Goal: Task Accomplishment & Management: Manage account settings

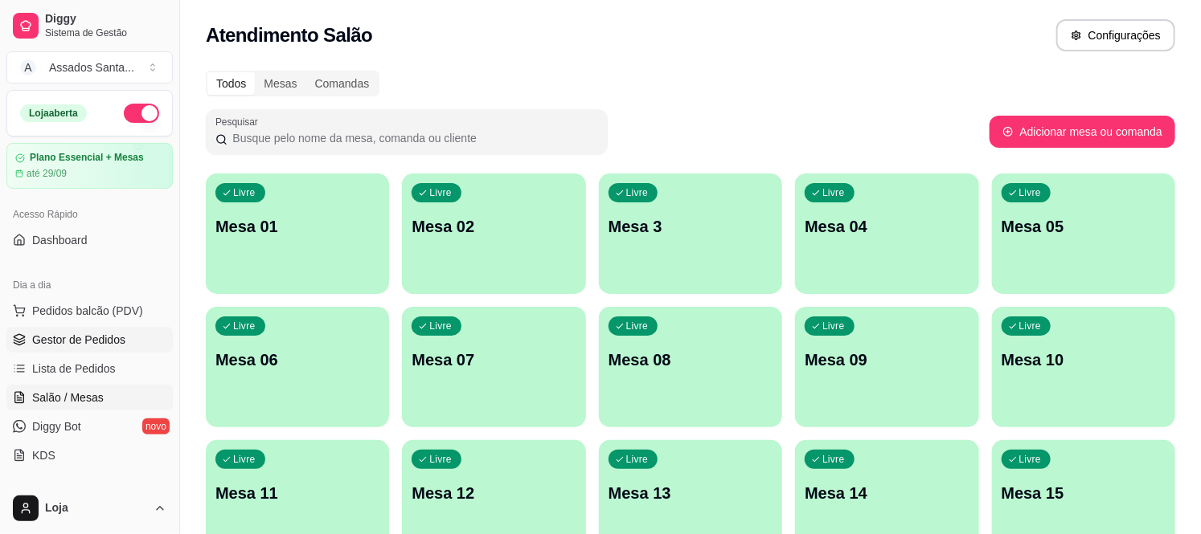
click at [90, 328] on link "Gestor de Pedidos" at bounding box center [89, 340] width 166 height 26
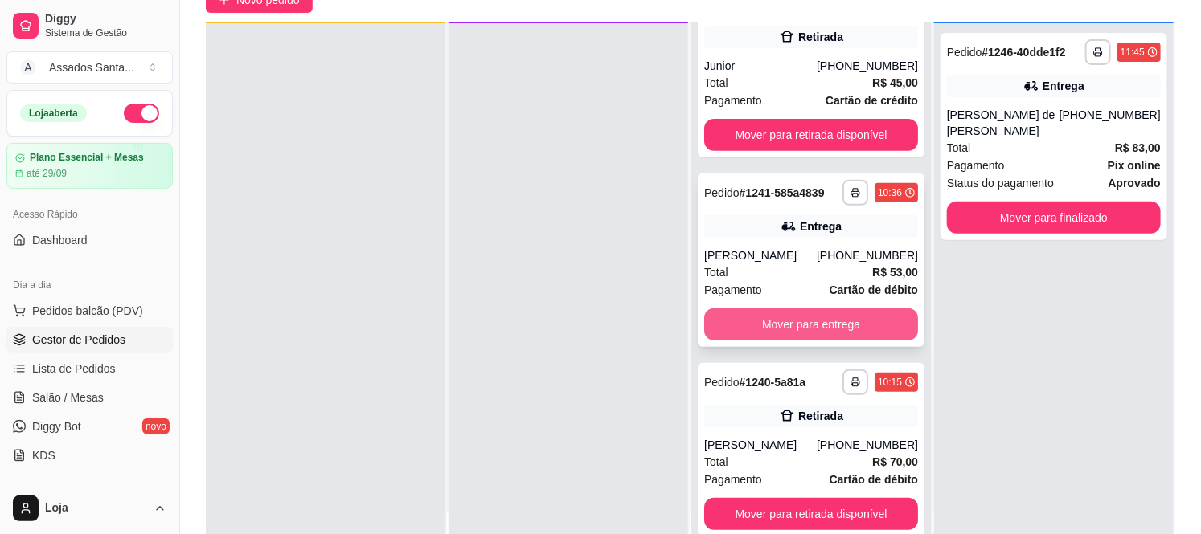
scroll to position [245, 0]
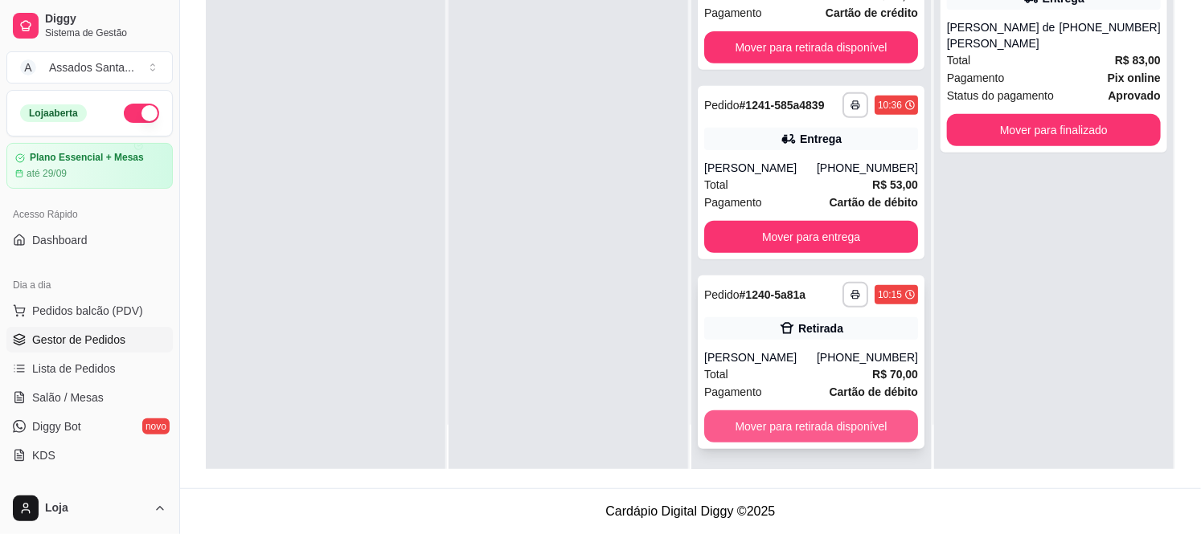
click at [794, 422] on button "Mover para retirada disponível" at bounding box center [811, 427] width 214 height 32
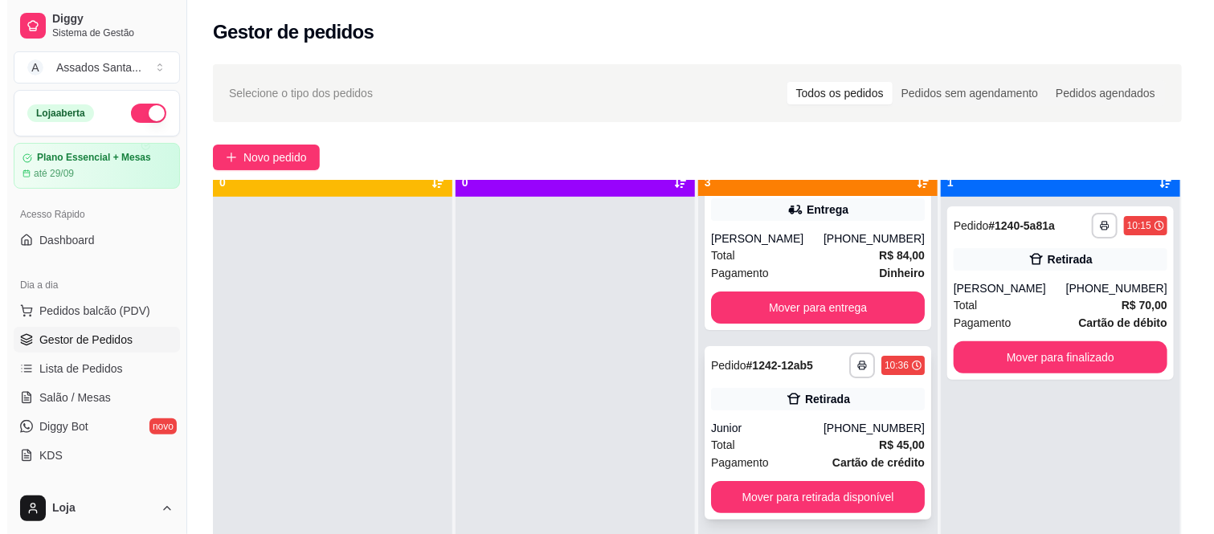
scroll to position [44, 0]
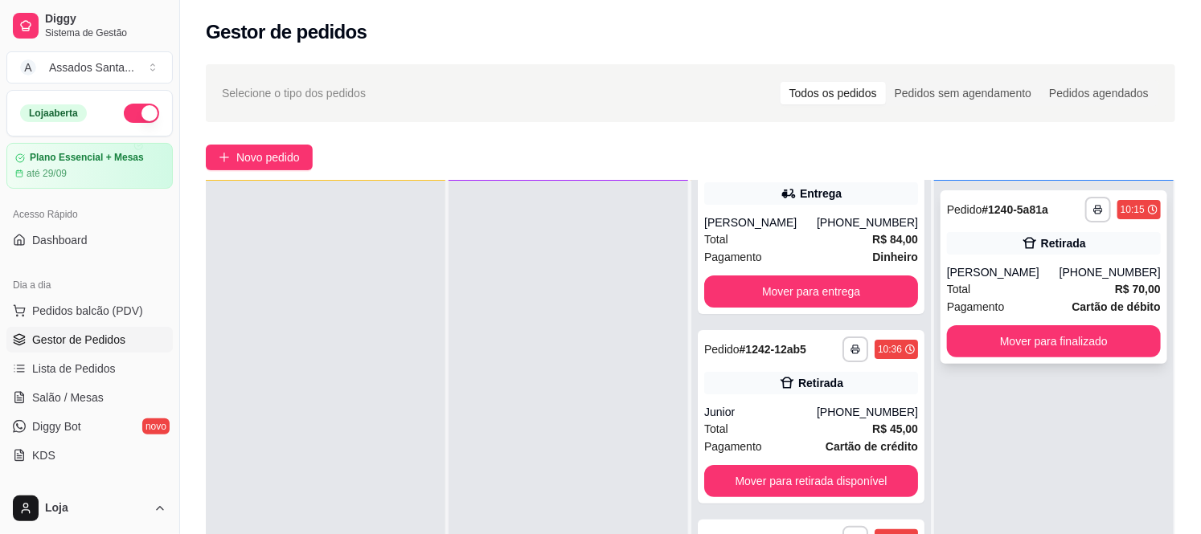
click at [960, 249] on div "Retirada" at bounding box center [1054, 243] width 214 height 23
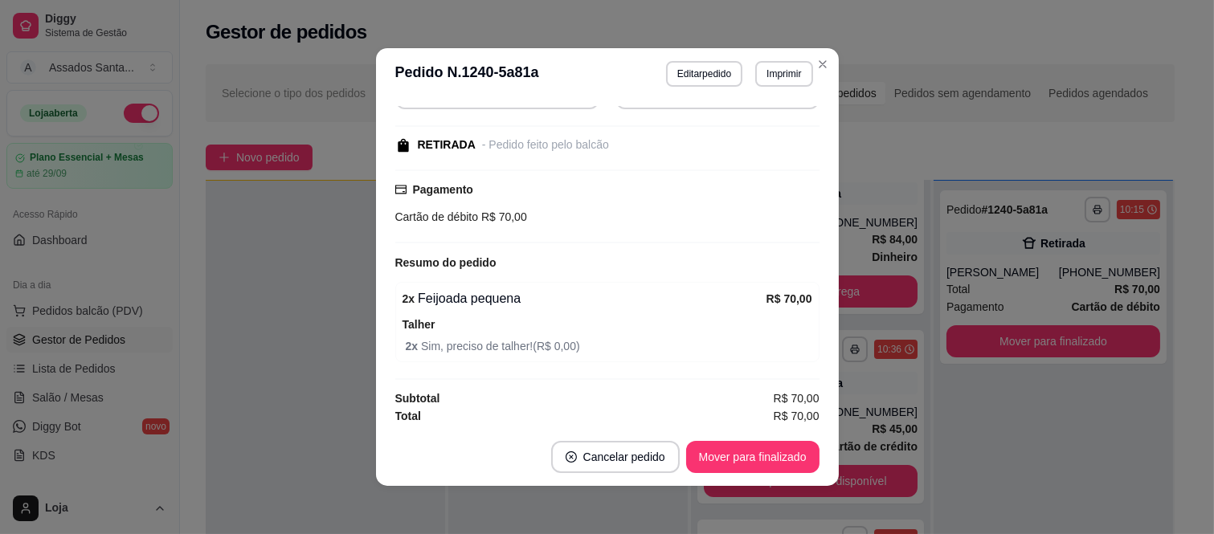
scroll to position [182, 0]
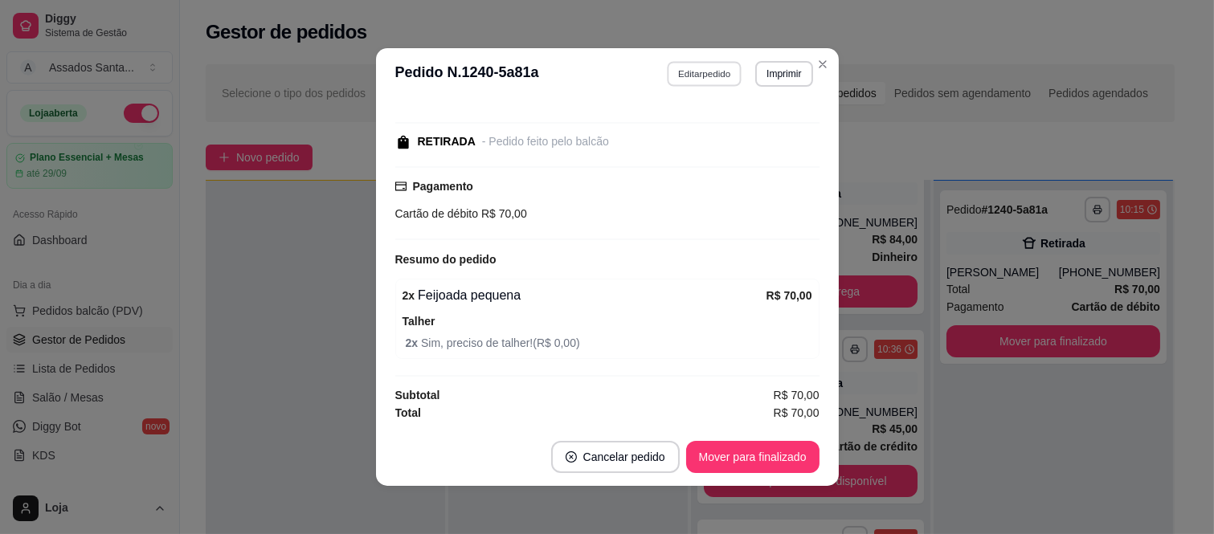
click at [694, 73] on button "Editar pedido" at bounding box center [704, 73] width 75 height 25
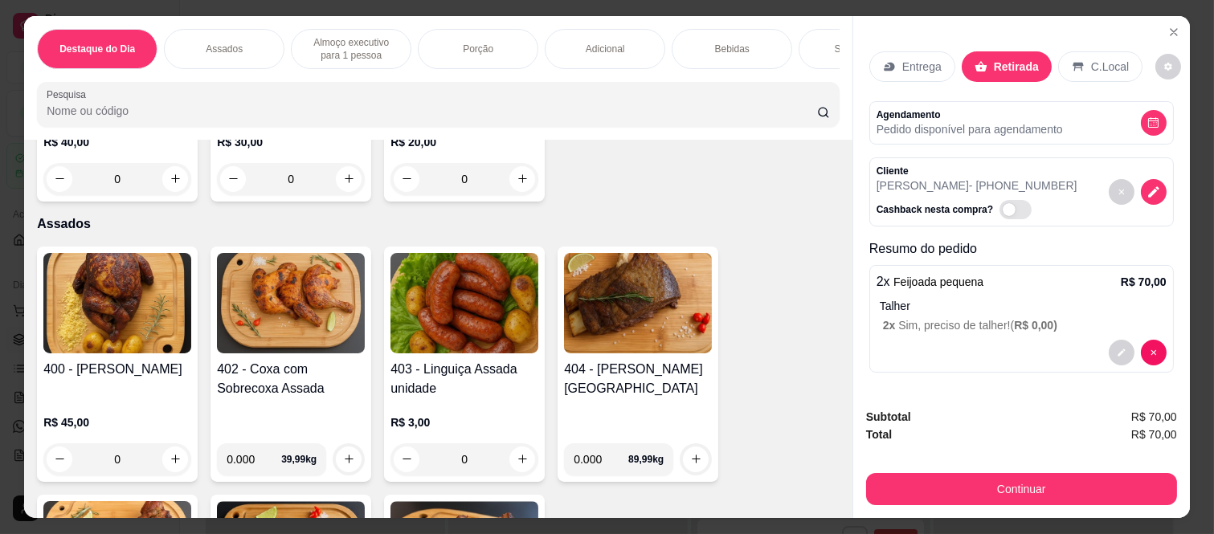
scroll to position [624, 0]
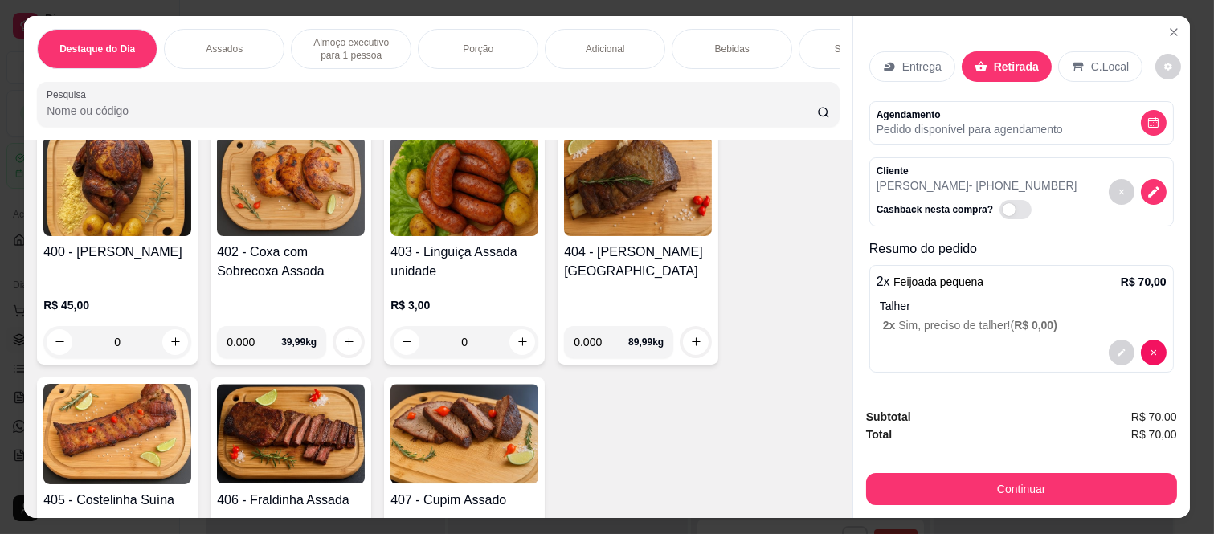
click at [520, 348] on div "0" at bounding box center [465, 342] width 148 height 32
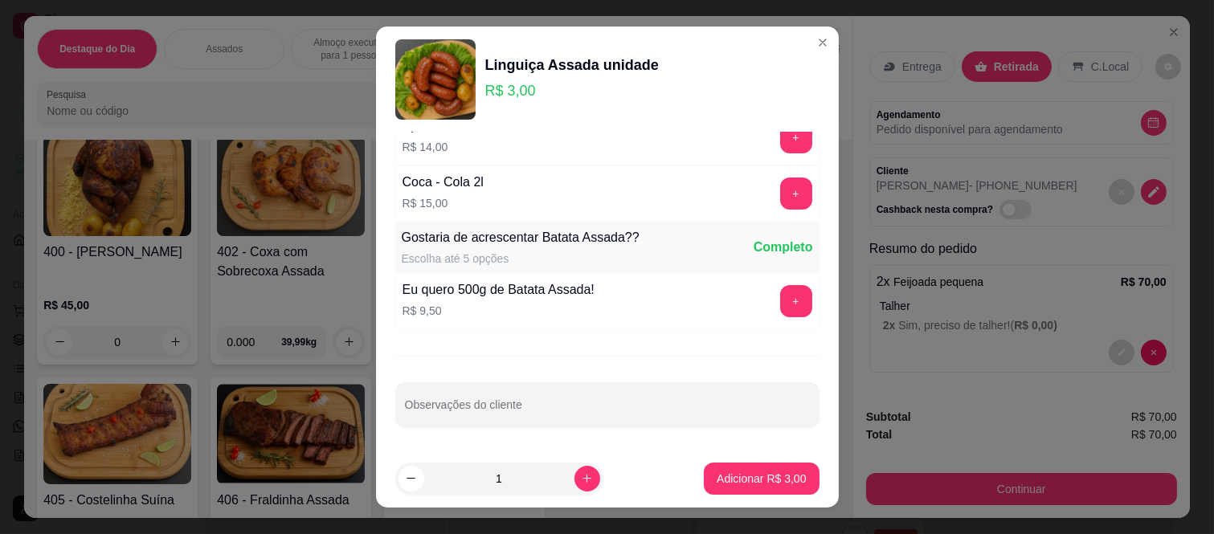
scroll to position [816, 0]
click at [753, 490] on button "Adicionar R$ 3,00" at bounding box center [762, 478] width 112 height 31
type input "1"
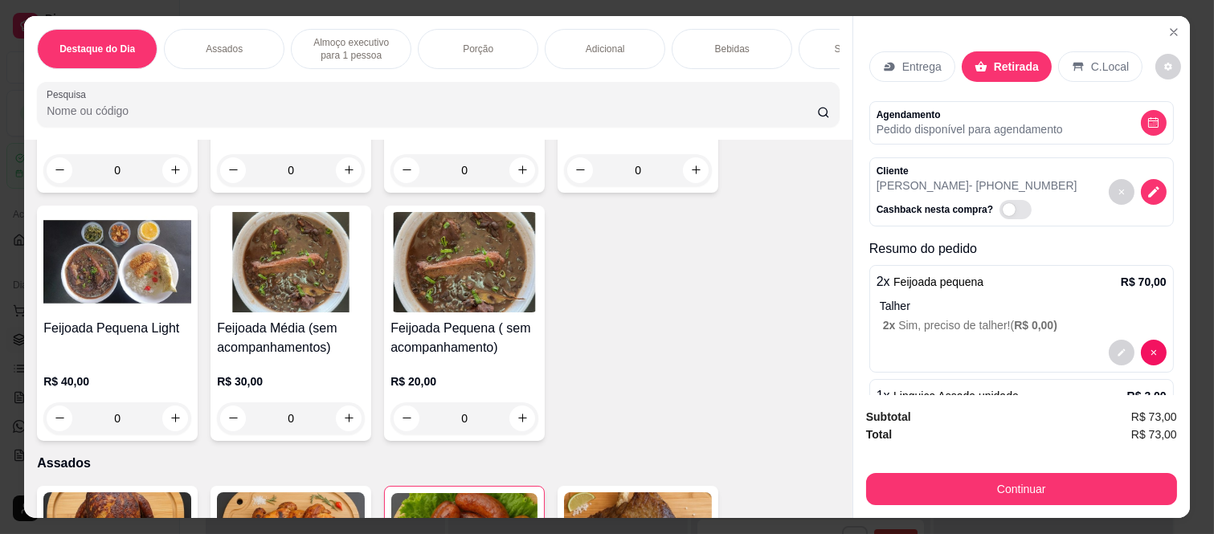
scroll to position [0, 0]
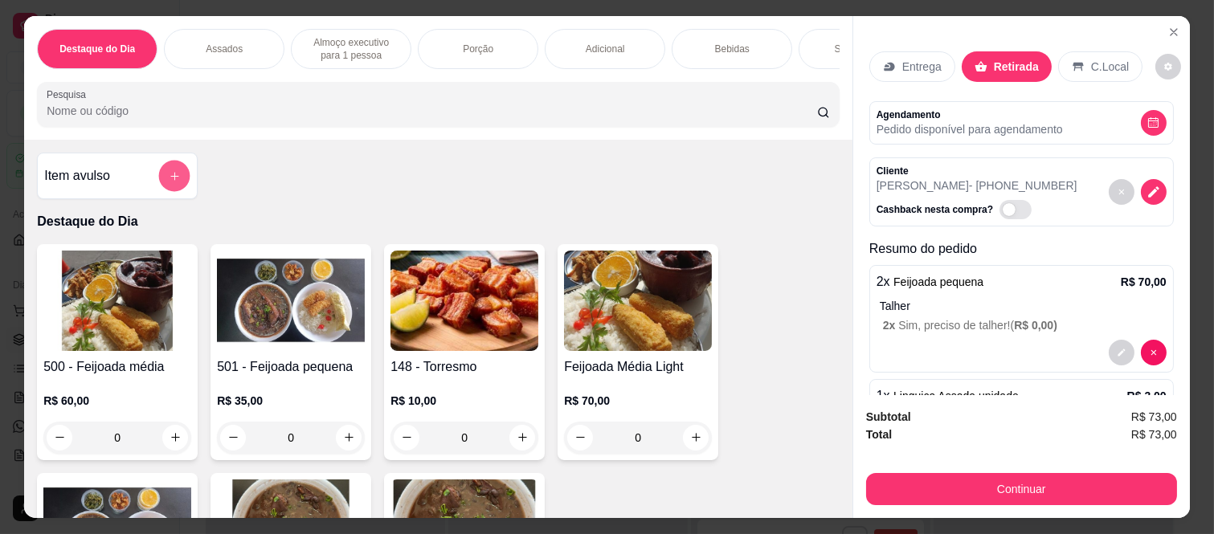
click at [173, 182] on icon "add-separate-item" at bounding box center [175, 176] width 12 height 12
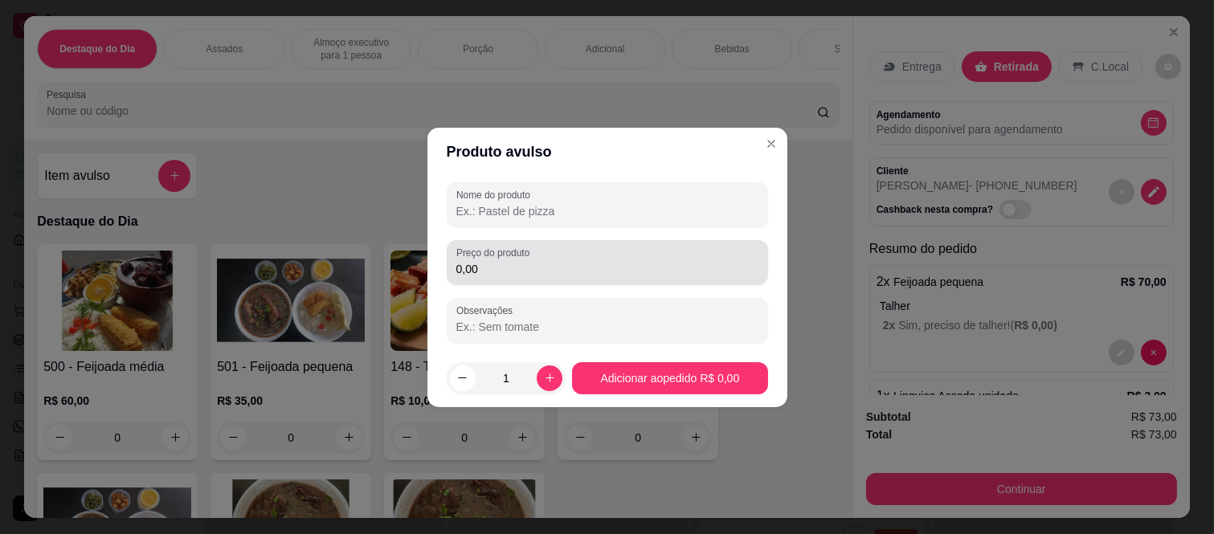
click at [552, 268] on input "0,00" at bounding box center [607, 269] width 302 height 16
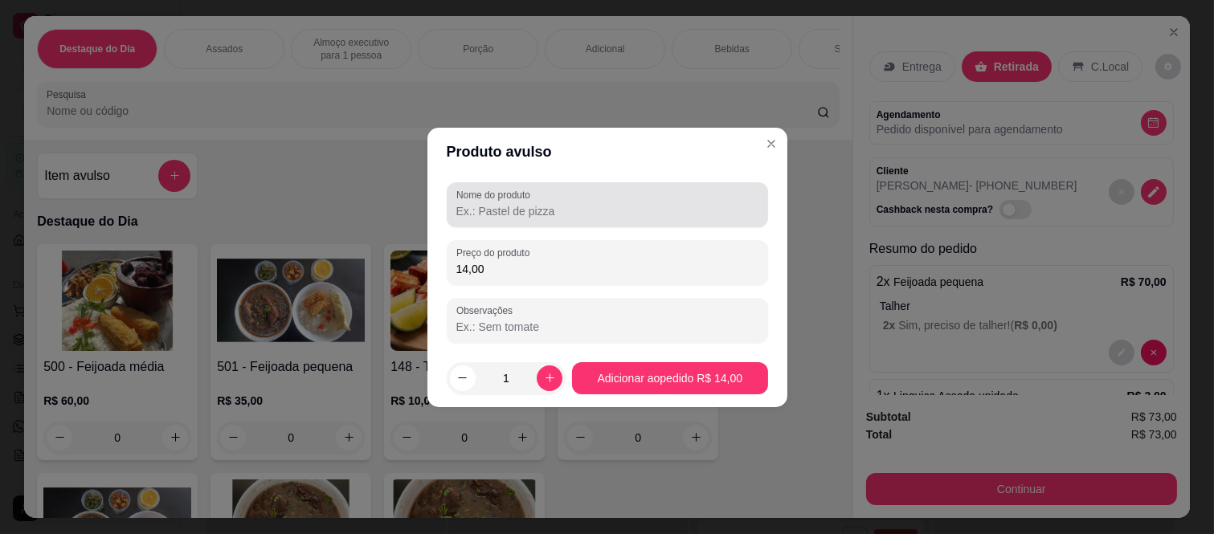
type input "14,00"
click at [485, 197] on label "Nome do produto" at bounding box center [496, 195] width 80 height 14
click at [485, 203] on input "Nome do produto" at bounding box center [607, 211] width 302 height 16
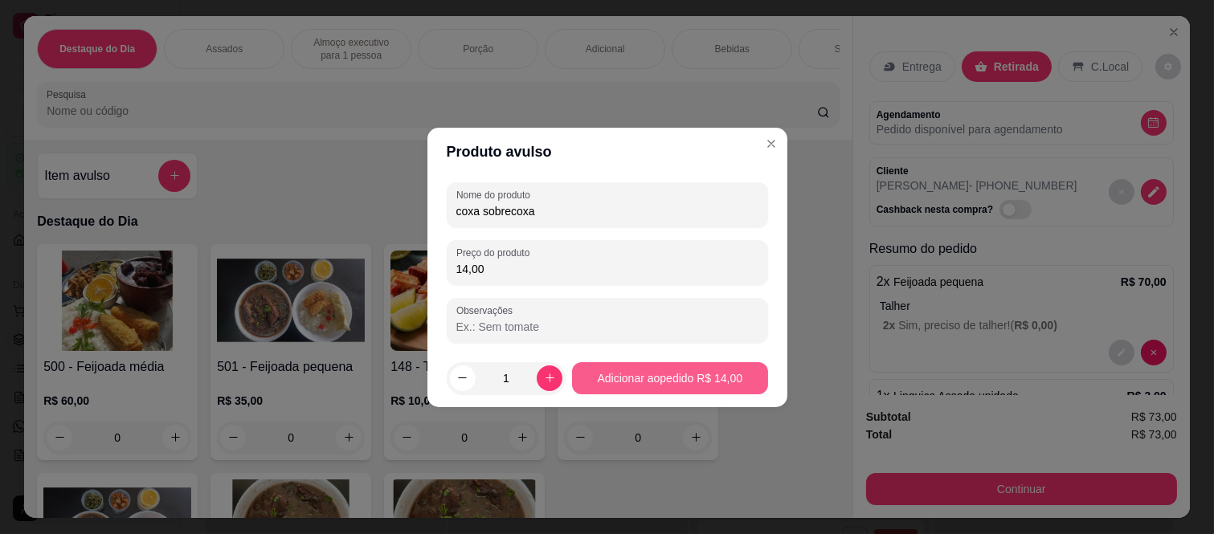
type input "coxa sobrecoxa"
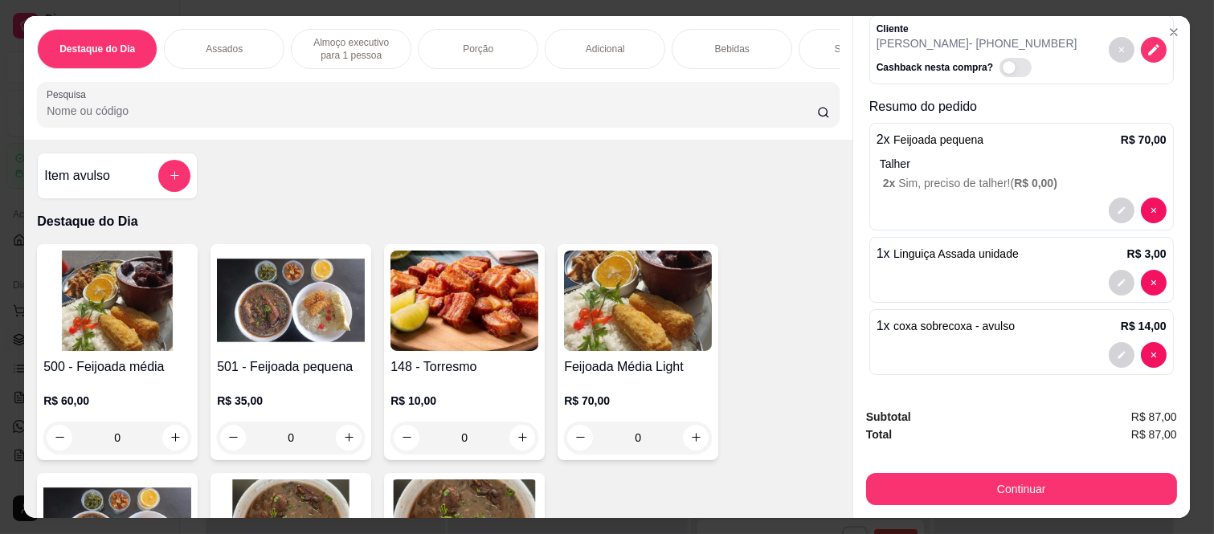
scroll to position [145, 0]
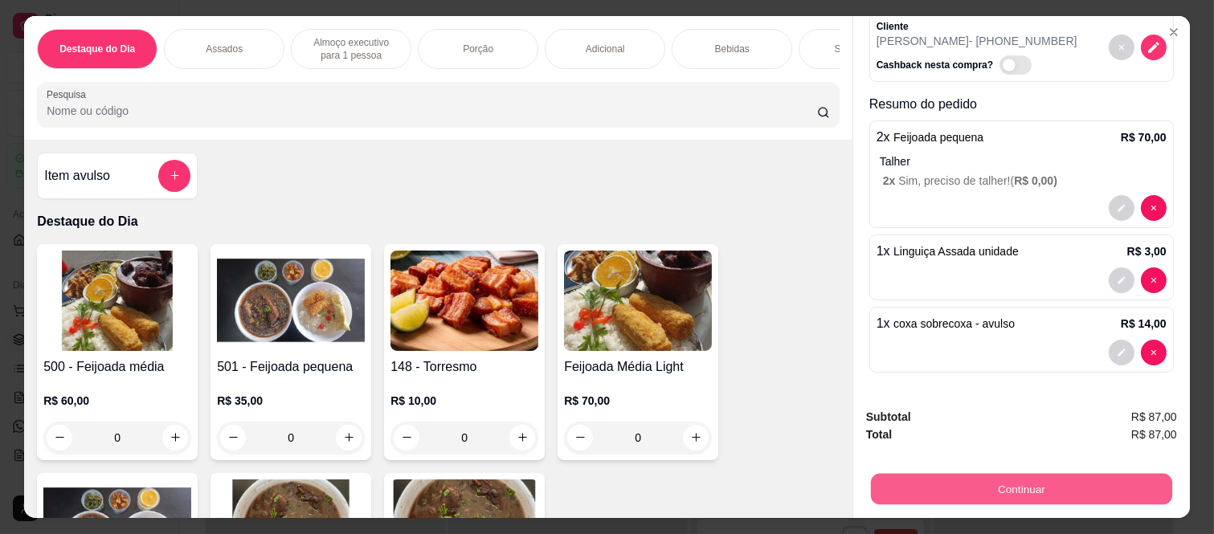
click at [940, 488] on button "Continuar" at bounding box center [1021, 489] width 301 height 31
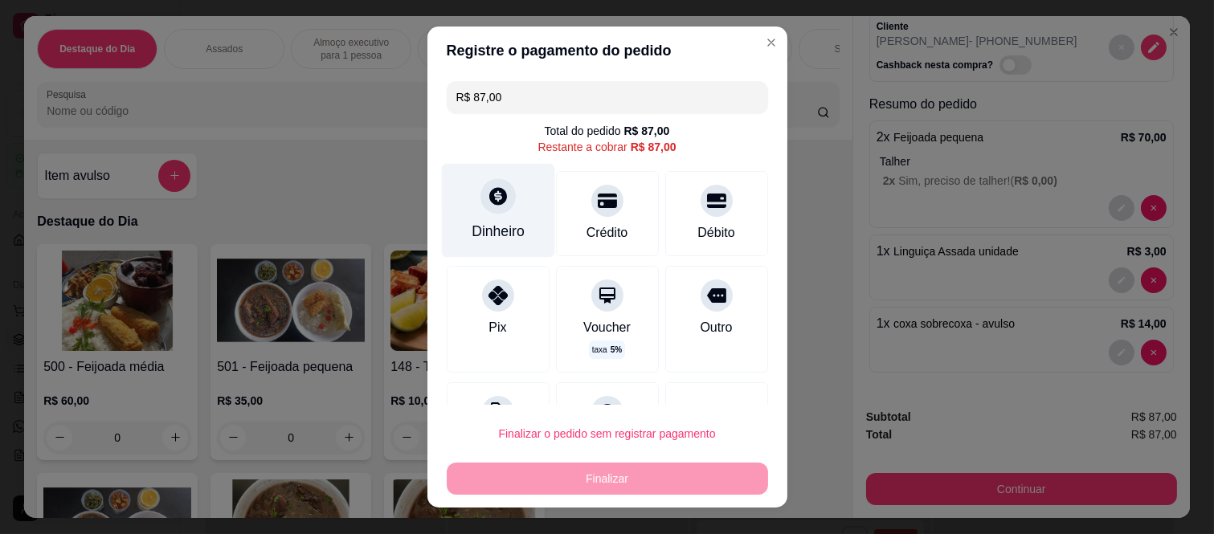
click at [487, 207] on div at bounding box center [498, 196] width 35 height 35
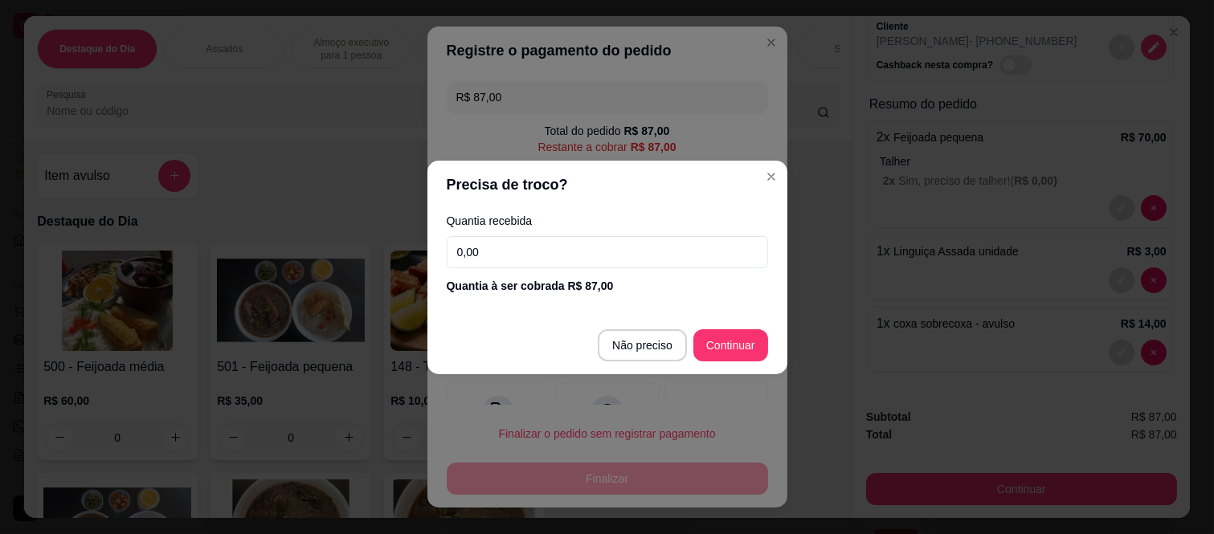
click at [564, 162] on header "Precisa de troco?" at bounding box center [608, 185] width 360 height 48
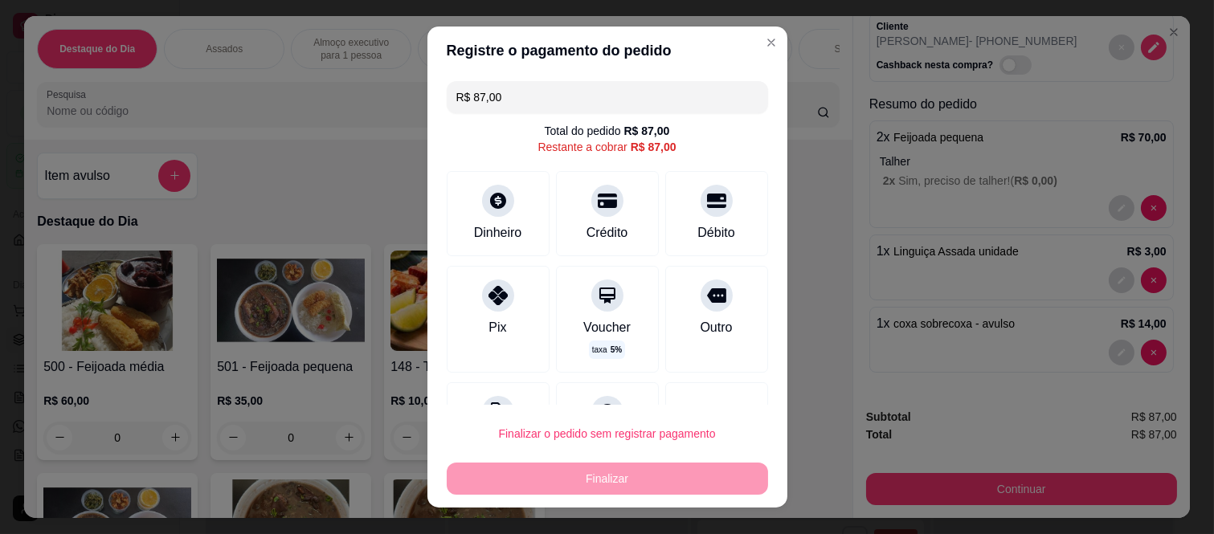
click at [649, 92] on input "R$ 87,00" at bounding box center [607, 97] width 302 height 32
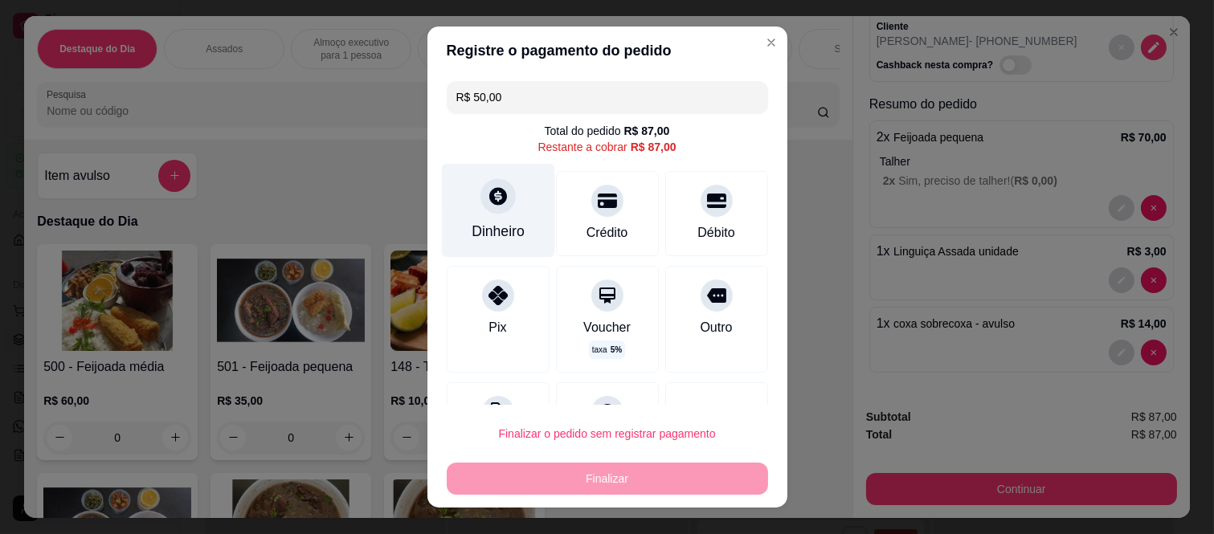
click at [487, 197] on icon at bounding box center [497, 196] width 21 height 21
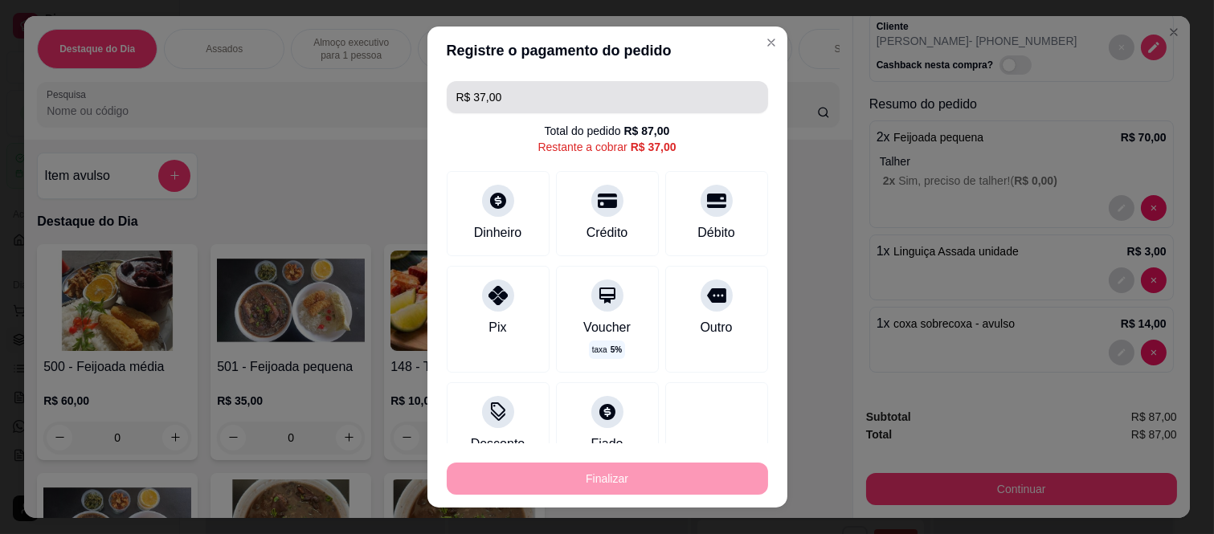
click at [565, 101] on input "R$ 37,00" at bounding box center [607, 97] width 302 height 32
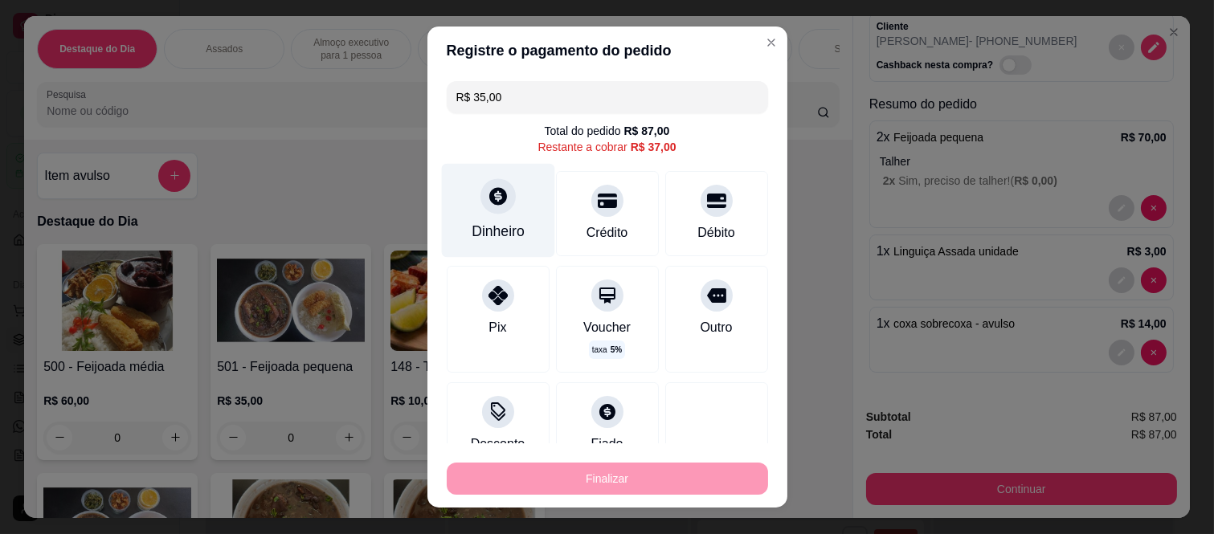
type input "R$ 35,00"
click at [489, 198] on icon at bounding box center [498, 197] width 18 height 18
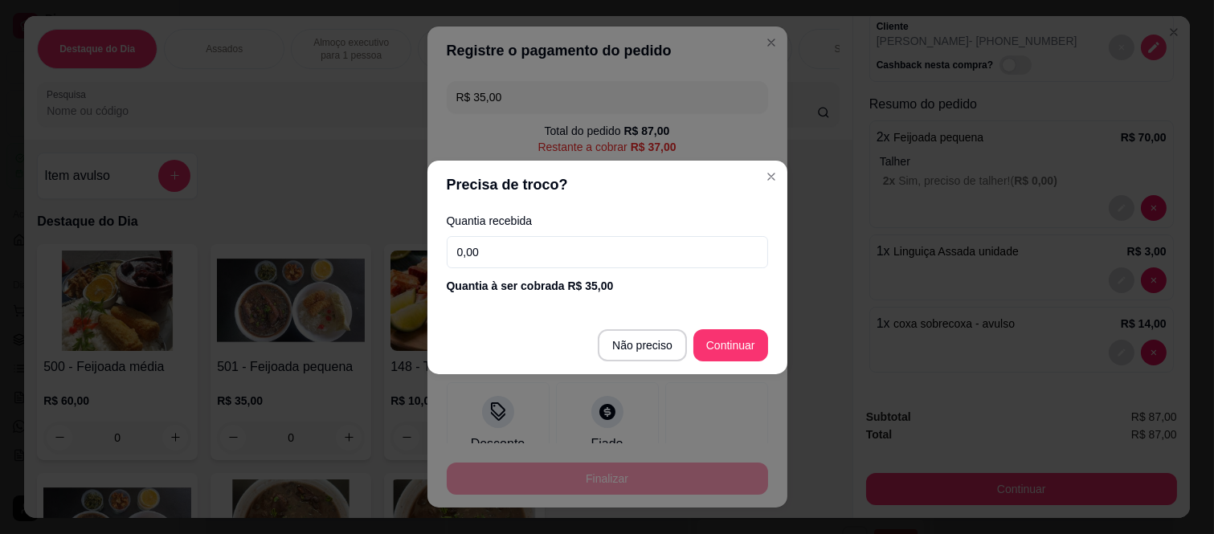
click at [526, 246] on input "0,00" at bounding box center [607, 252] width 321 height 32
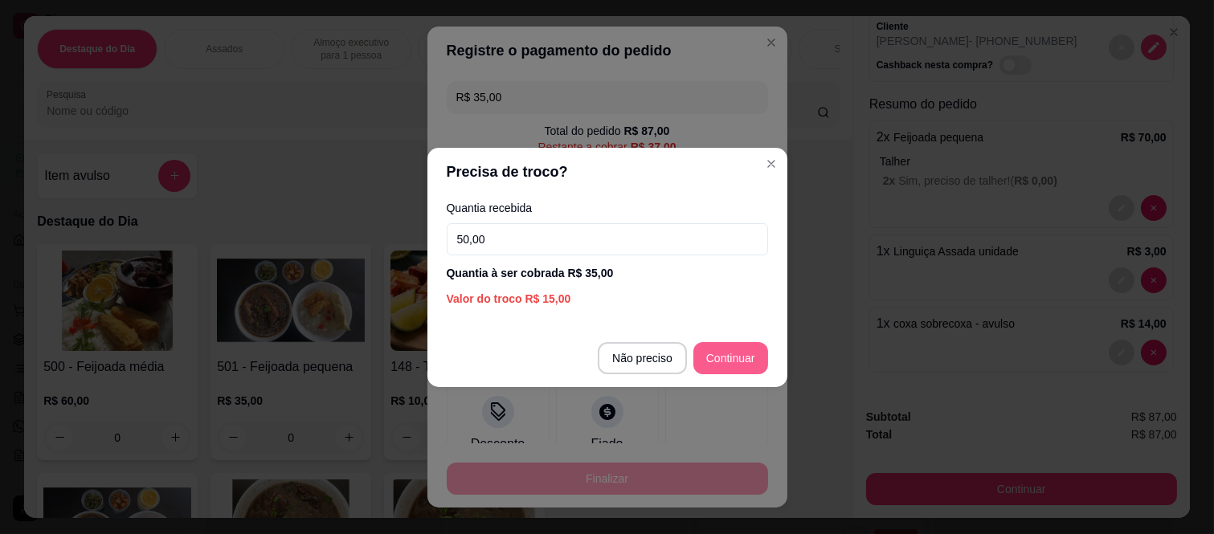
type input "50,00"
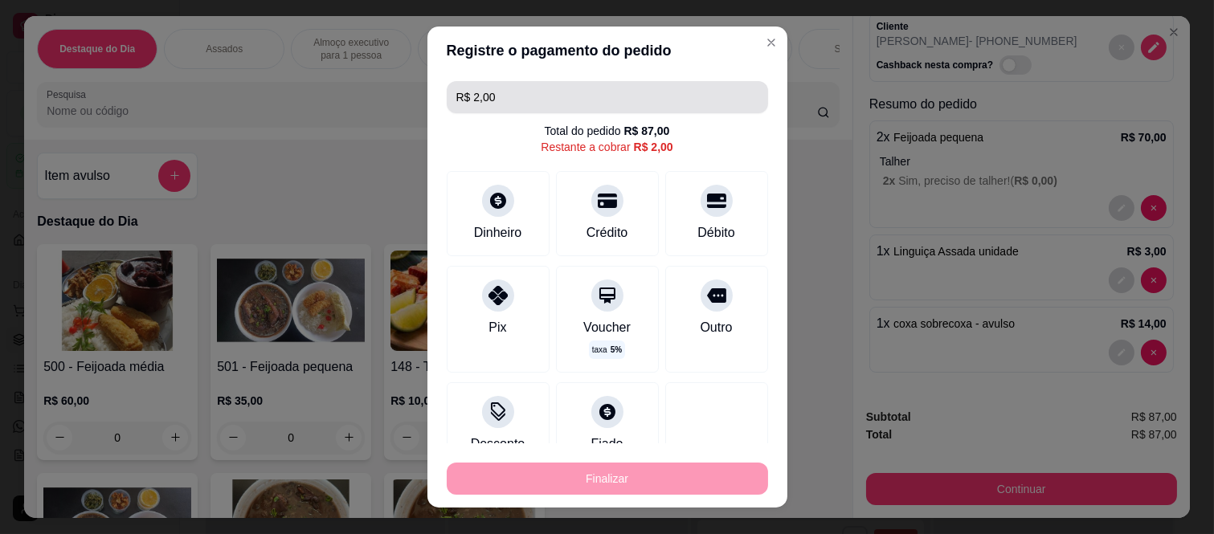
click at [533, 90] on input "R$ 2,00" at bounding box center [607, 97] width 302 height 32
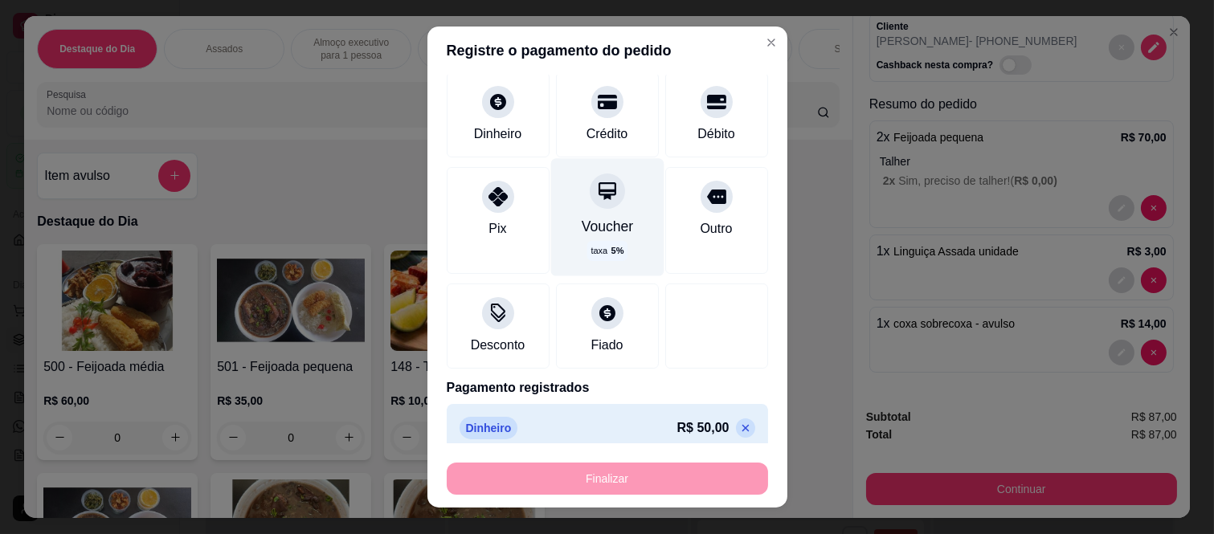
scroll to position [175, 0]
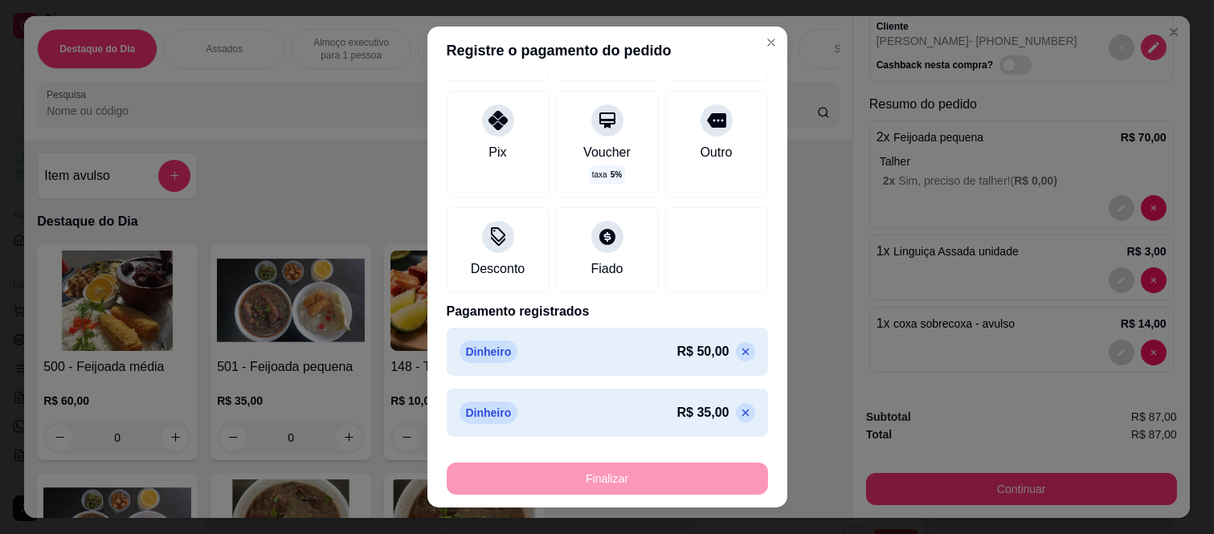
click at [739, 408] on icon at bounding box center [745, 413] width 13 height 13
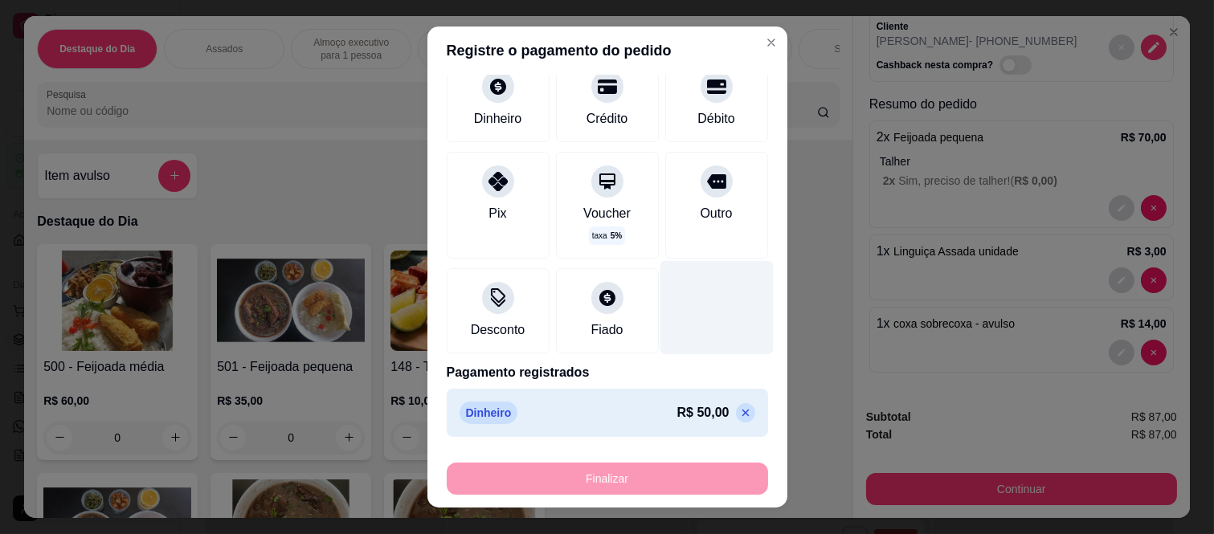
scroll to position [114, 0]
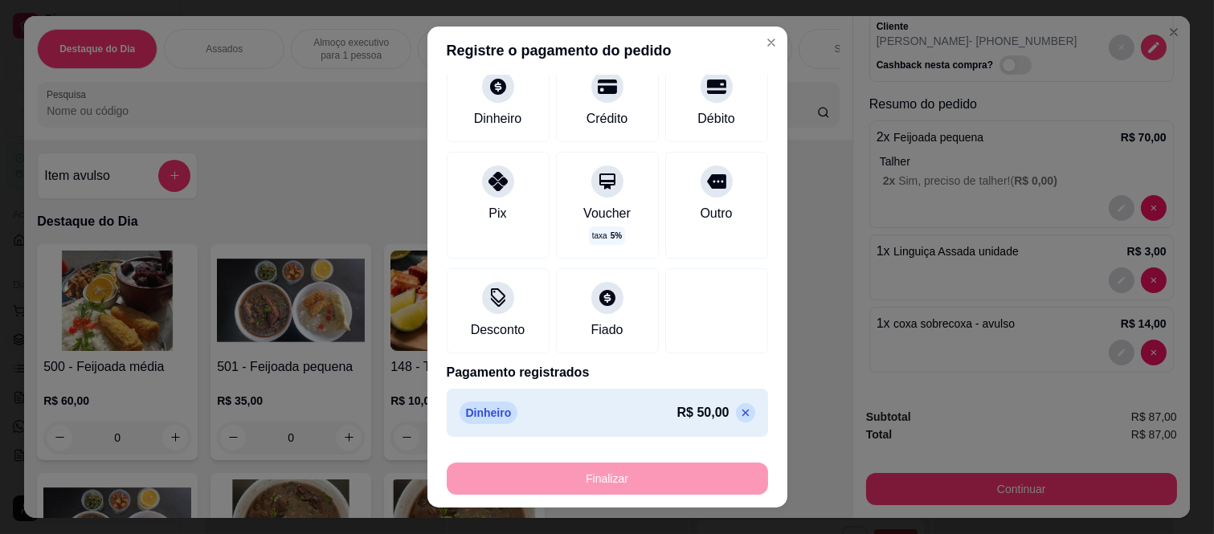
click at [736, 411] on p at bounding box center [745, 412] width 19 height 19
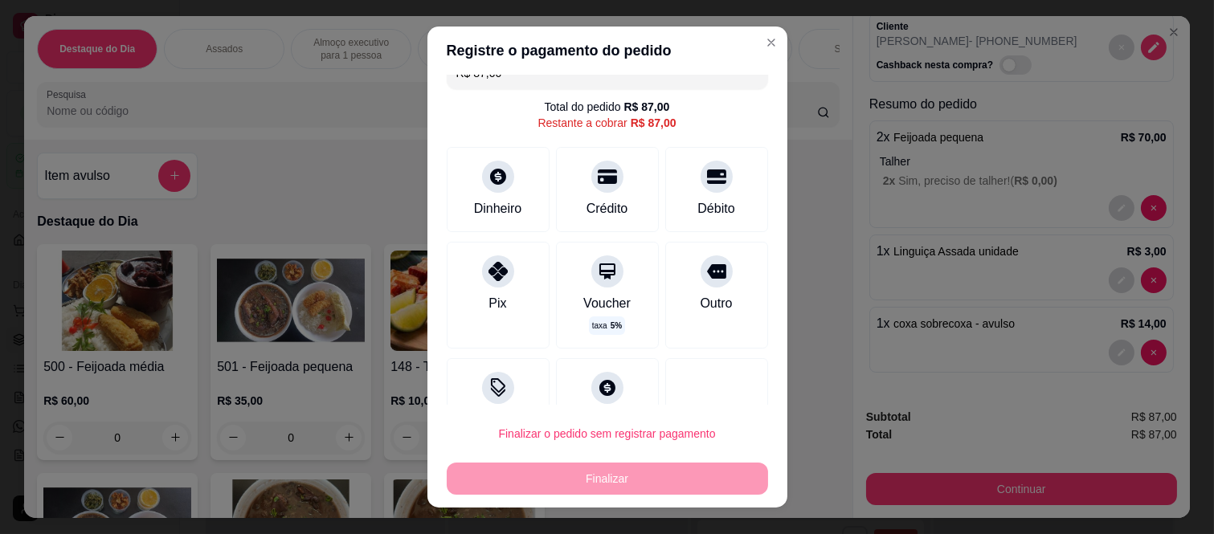
scroll to position [0, 0]
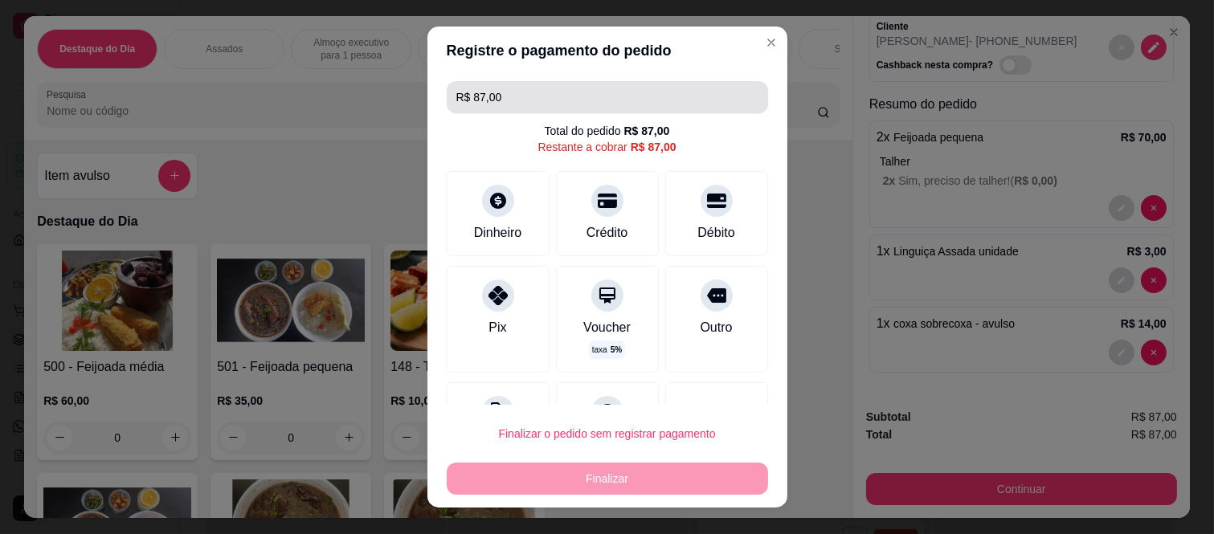
click at [526, 98] on input "R$ 87,00" at bounding box center [607, 97] width 302 height 32
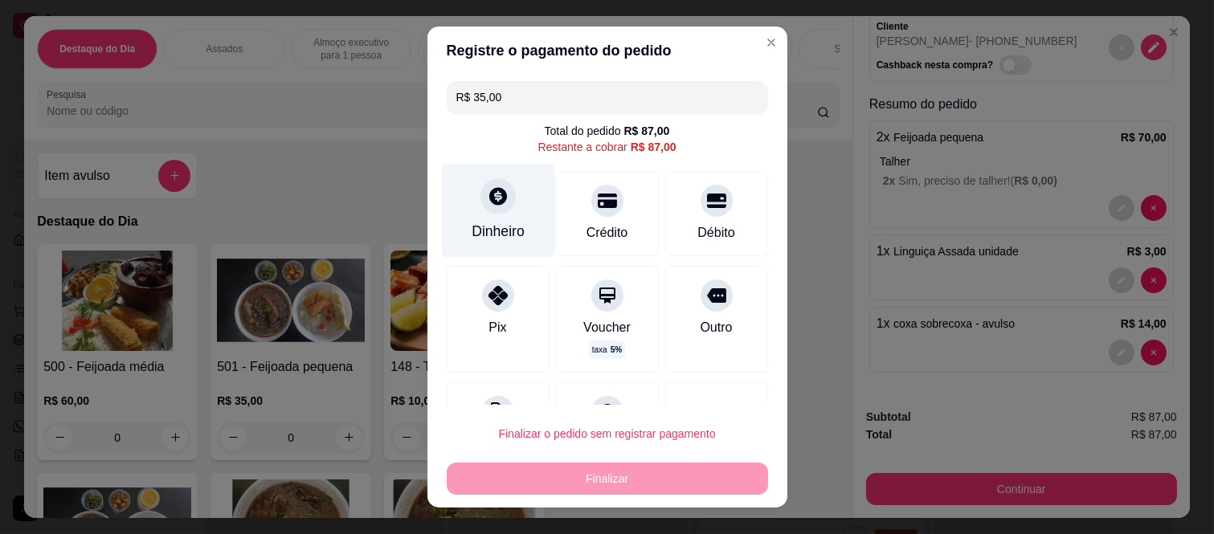
type input "R$ 35,00"
click at [488, 207] on icon at bounding box center [497, 196] width 21 height 21
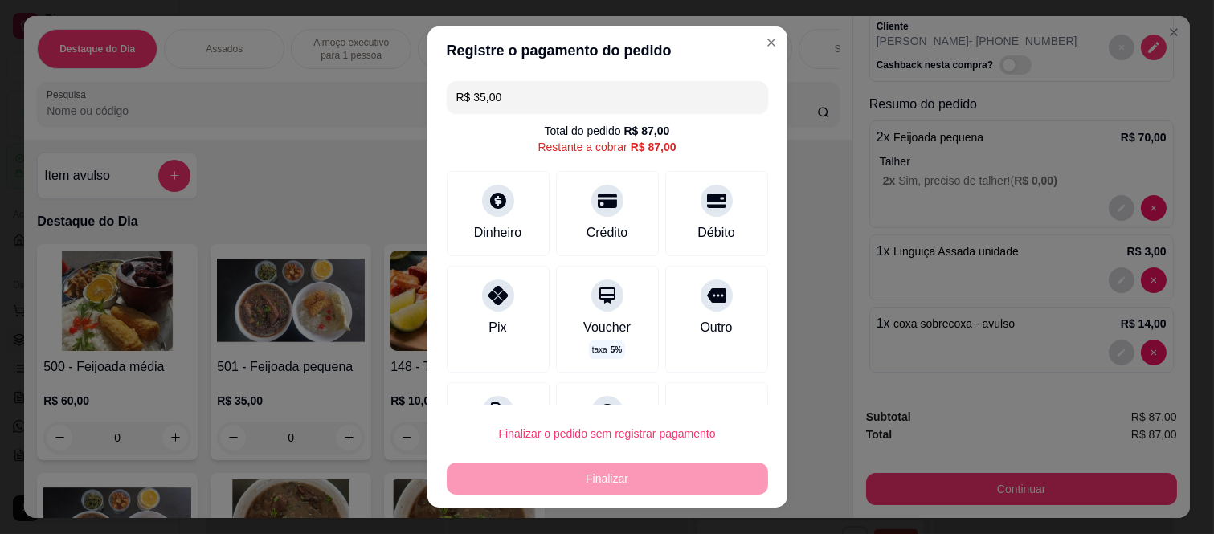
click at [606, 243] on input "0,00" at bounding box center [606, 251] width 321 height 32
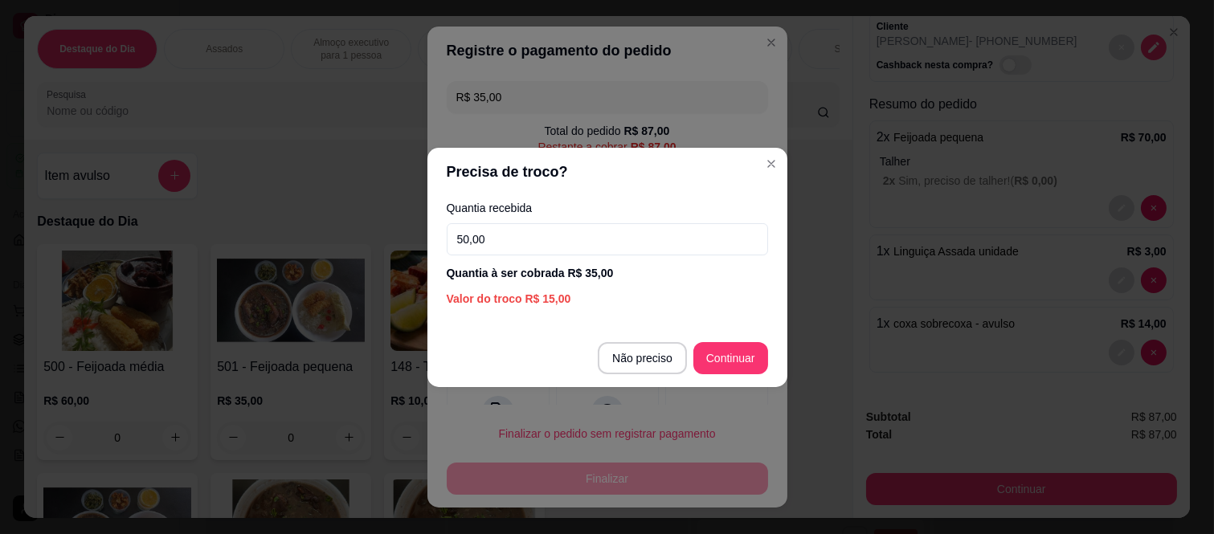
type input "50,00"
click at [749, 341] on footer "Não preciso Continuar" at bounding box center [608, 358] width 360 height 58
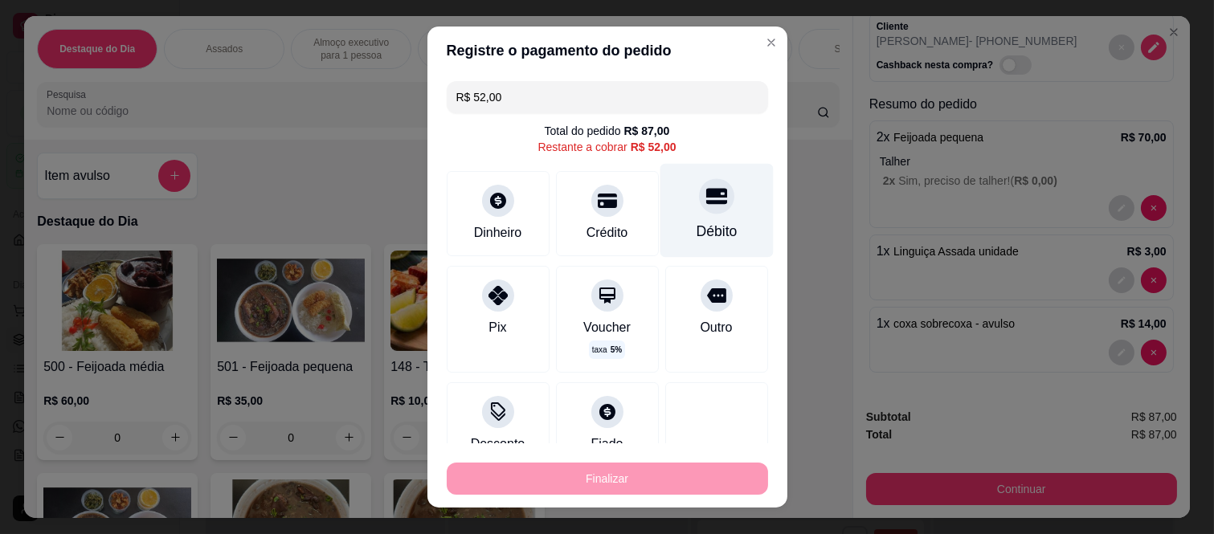
click at [702, 204] on div at bounding box center [716, 196] width 35 height 35
type input "R$ 0,00"
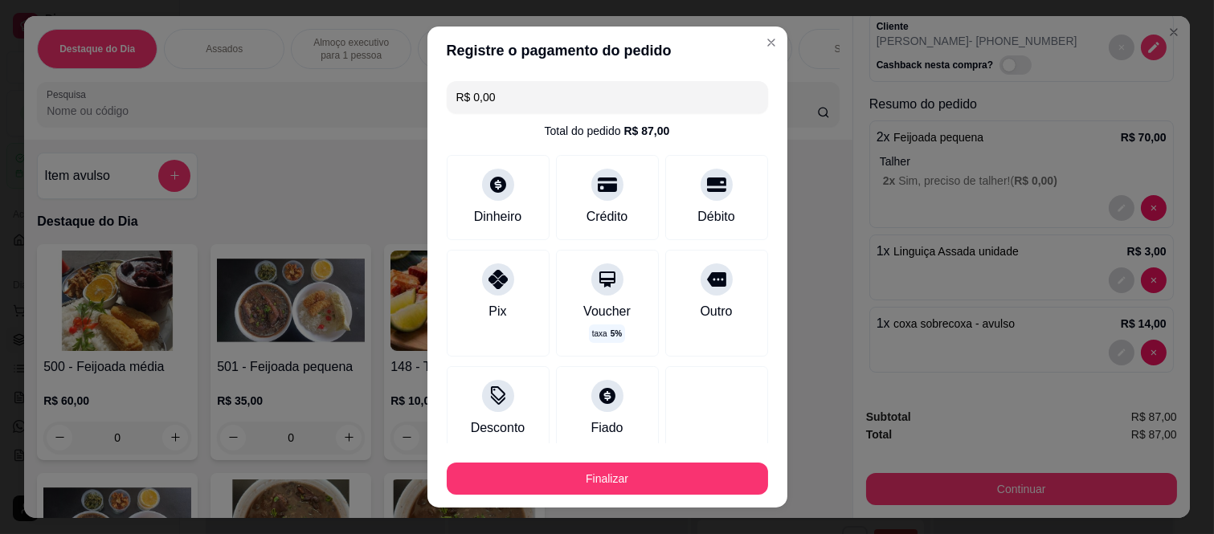
click at [687, 470] on button "Finalizar" at bounding box center [607, 479] width 321 height 32
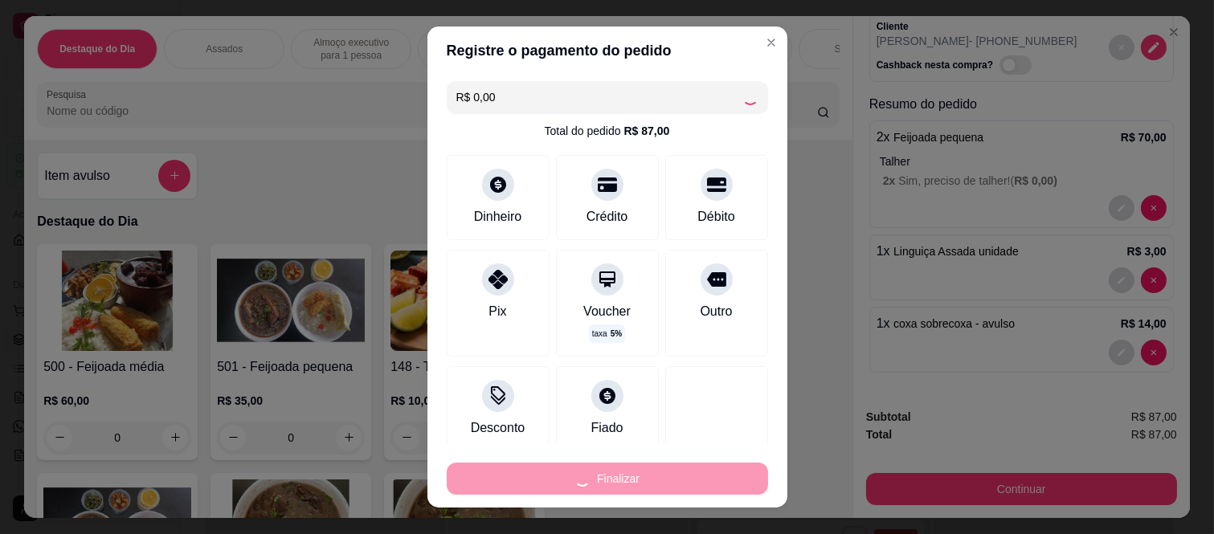
type input "0"
type input "-R$ 87,00"
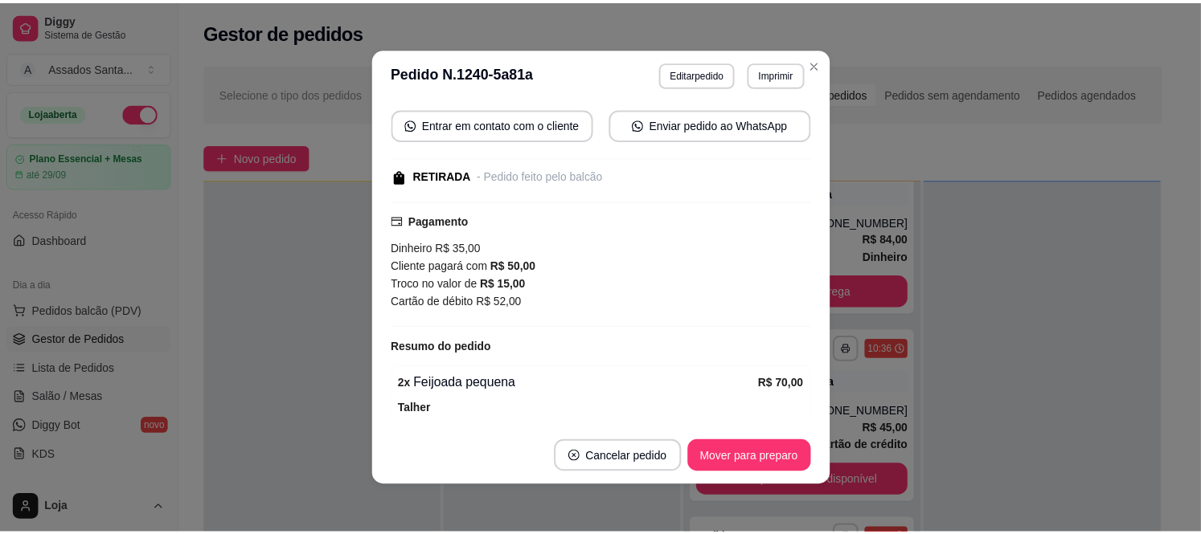
scroll to position [219, 0]
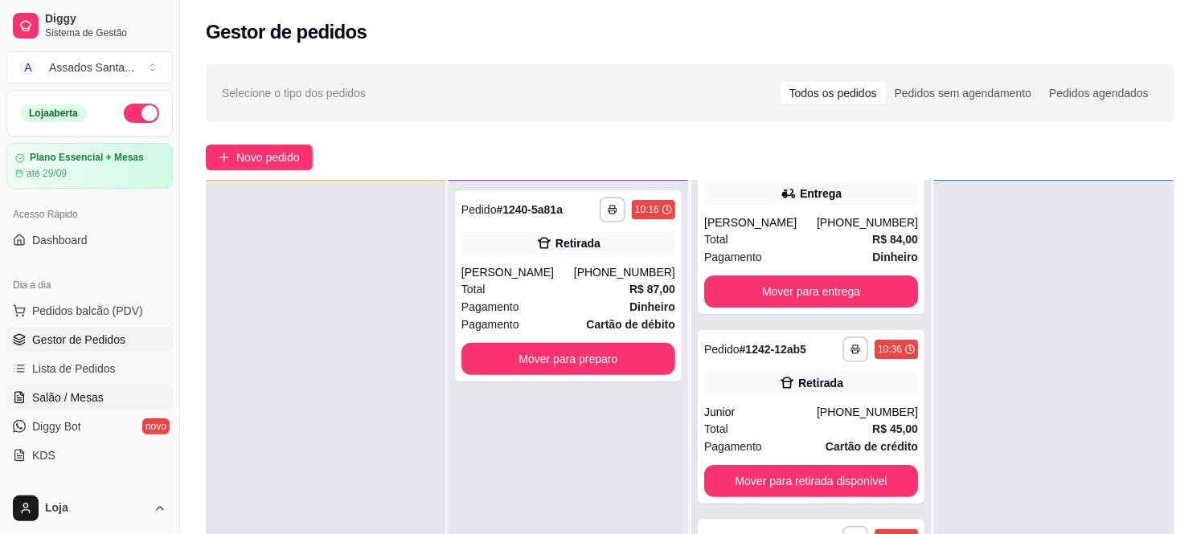
click at [62, 400] on span "Salão / Mesas" at bounding box center [68, 398] width 72 height 16
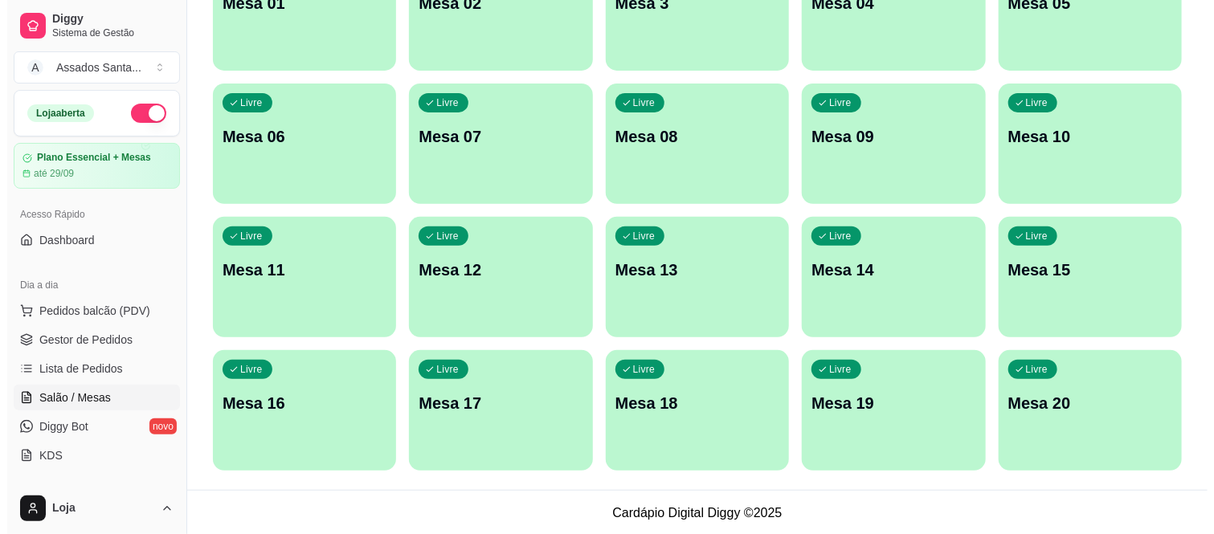
scroll to position [225, 0]
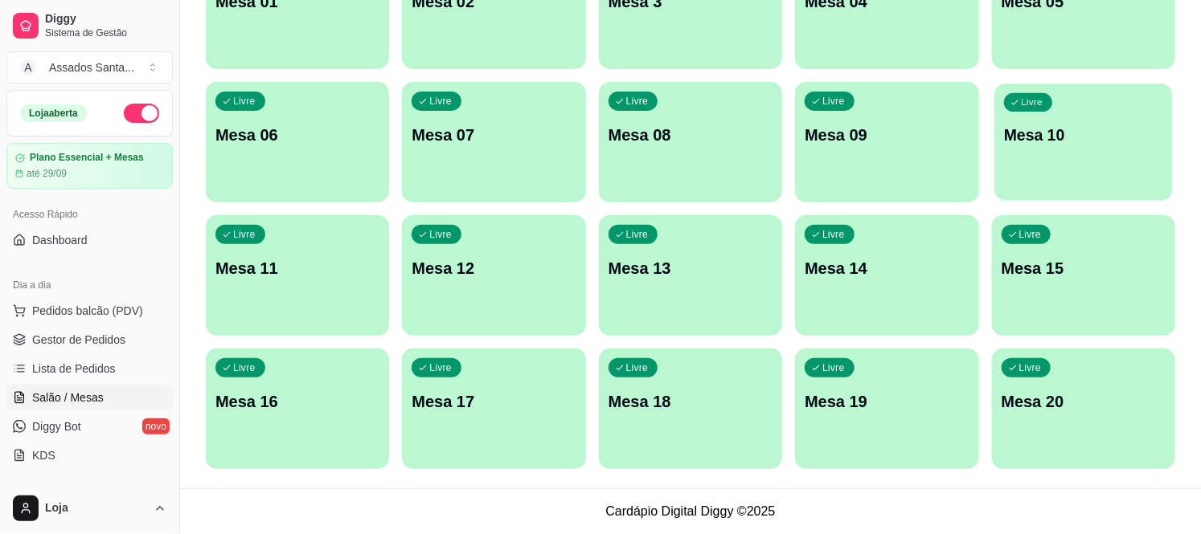
click at [1009, 133] on p "Mesa 10" at bounding box center [1083, 136] width 159 height 22
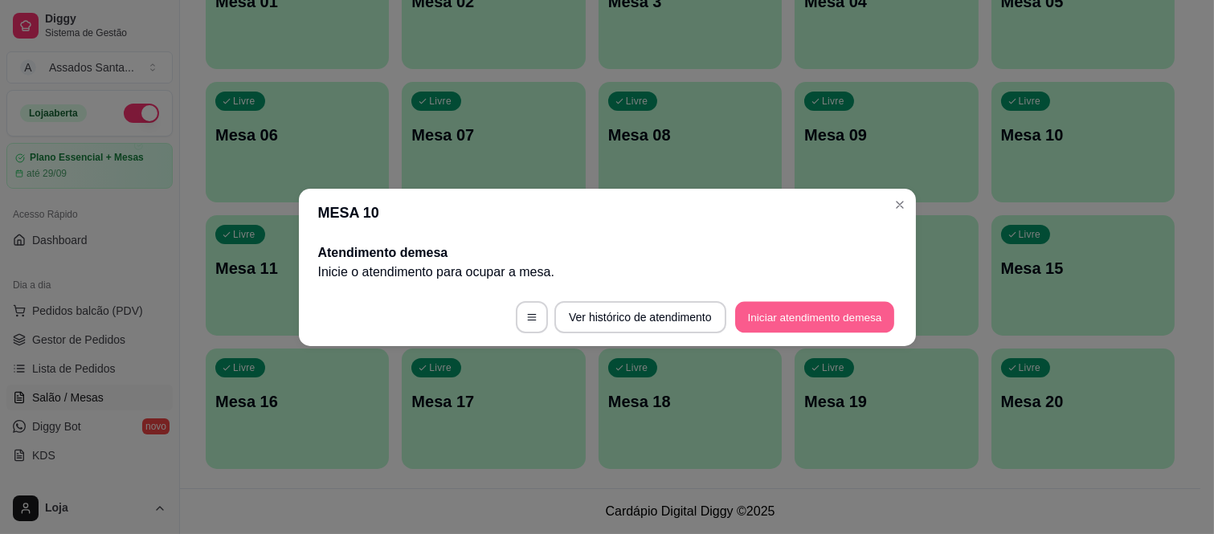
click at [777, 315] on button "Iniciar atendimento de mesa" at bounding box center [814, 316] width 159 height 31
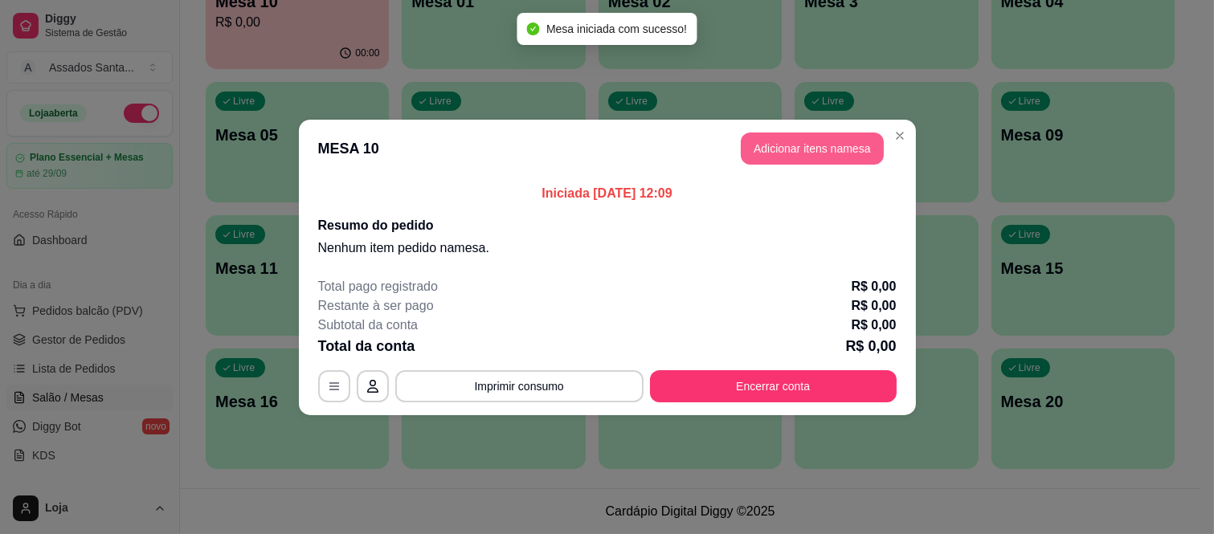
click at [825, 162] on button "Adicionar itens na mesa" at bounding box center [812, 149] width 143 height 32
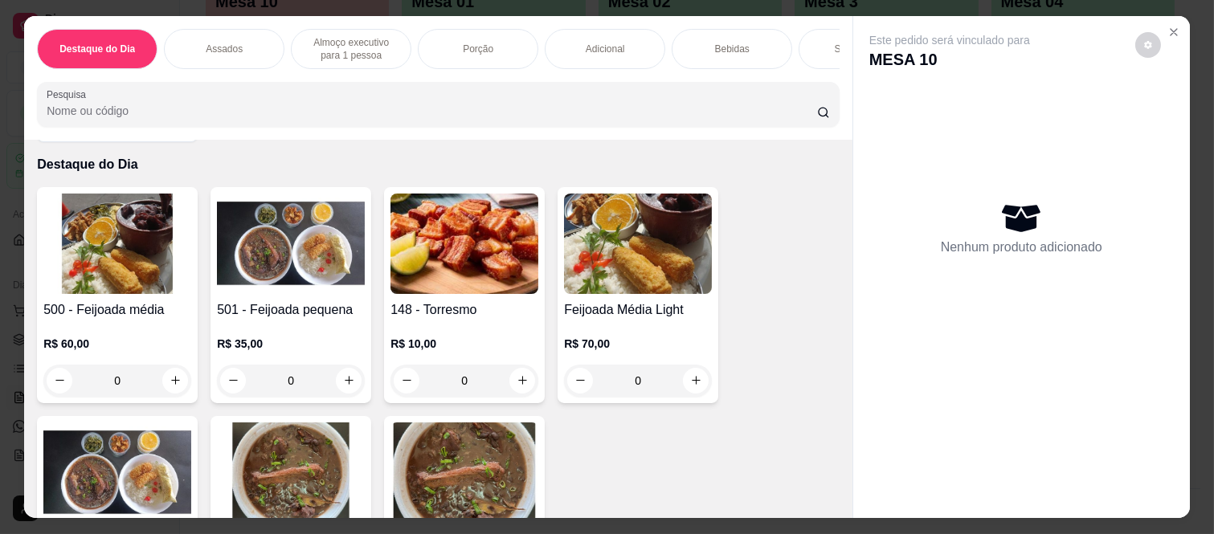
scroll to position [0, 0]
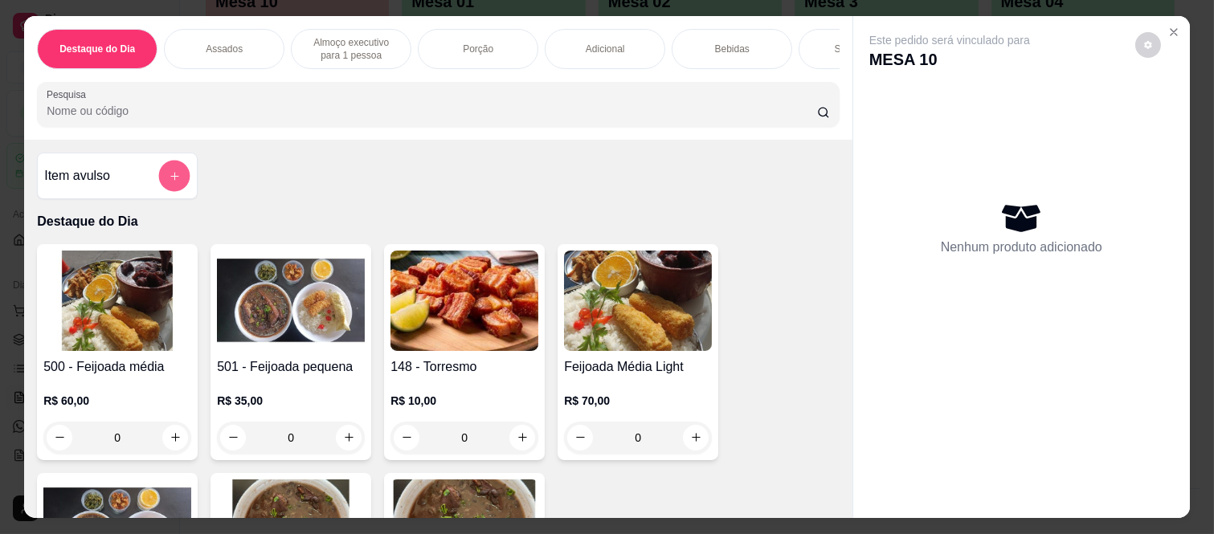
click at [159, 188] on button "add-separate-item" at bounding box center [174, 176] width 31 height 31
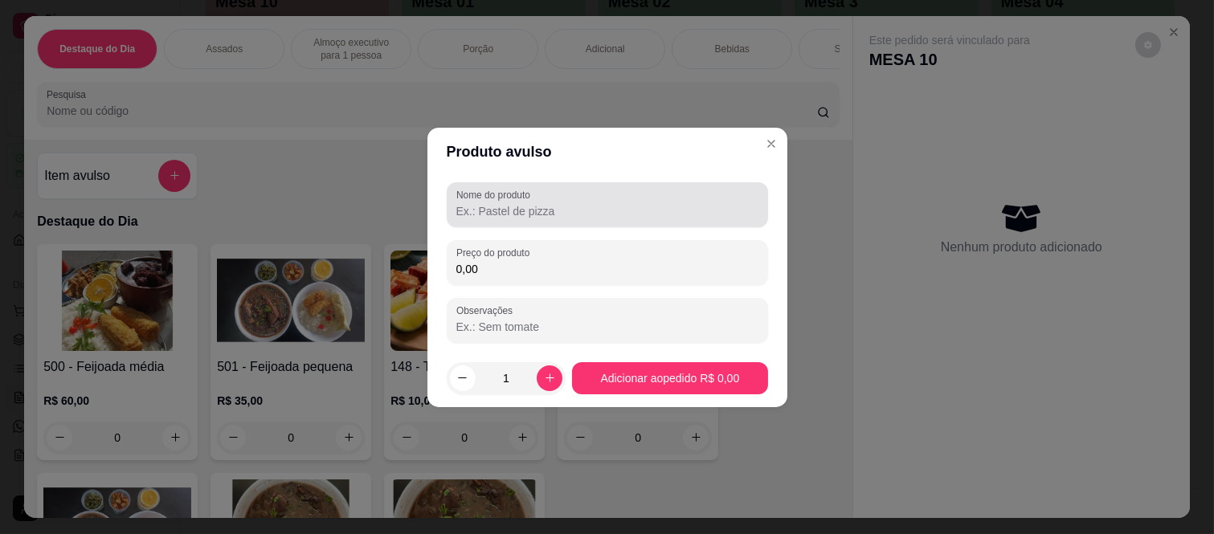
click at [489, 222] on div "Nome do produto" at bounding box center [607, 204] width 321 height 45
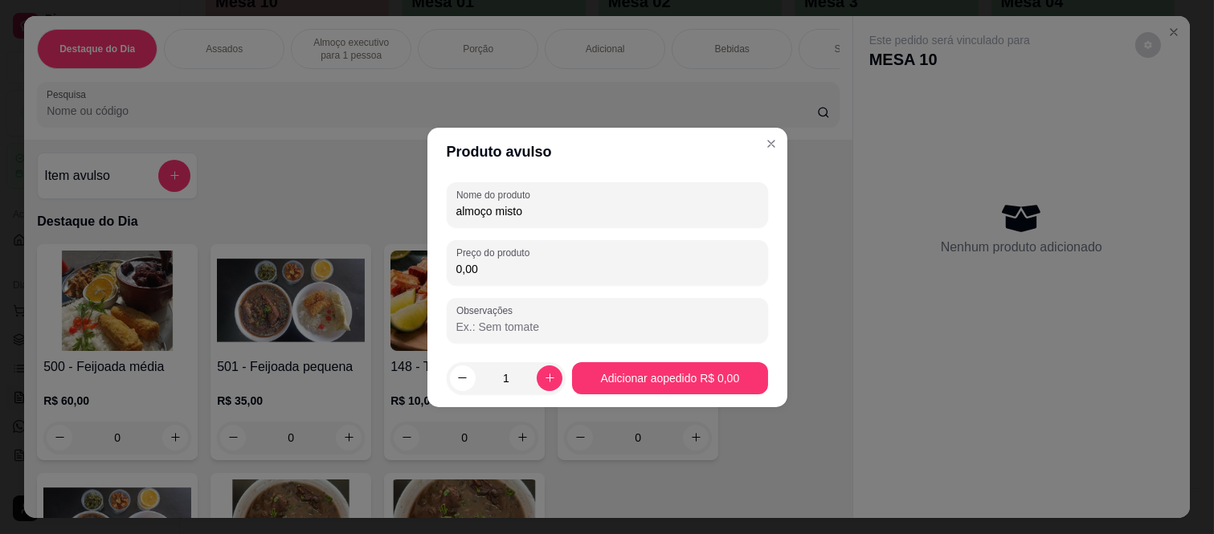
type input "almoço misto"
click at [517, 267] on input "0,00" at bounding box center [607, 269] width 302 height 16
type input "47,00"
click at [544, 380] on icon "increase-product-quantity" at bounding box center [550, 378] width 12 height 12
type input "2"
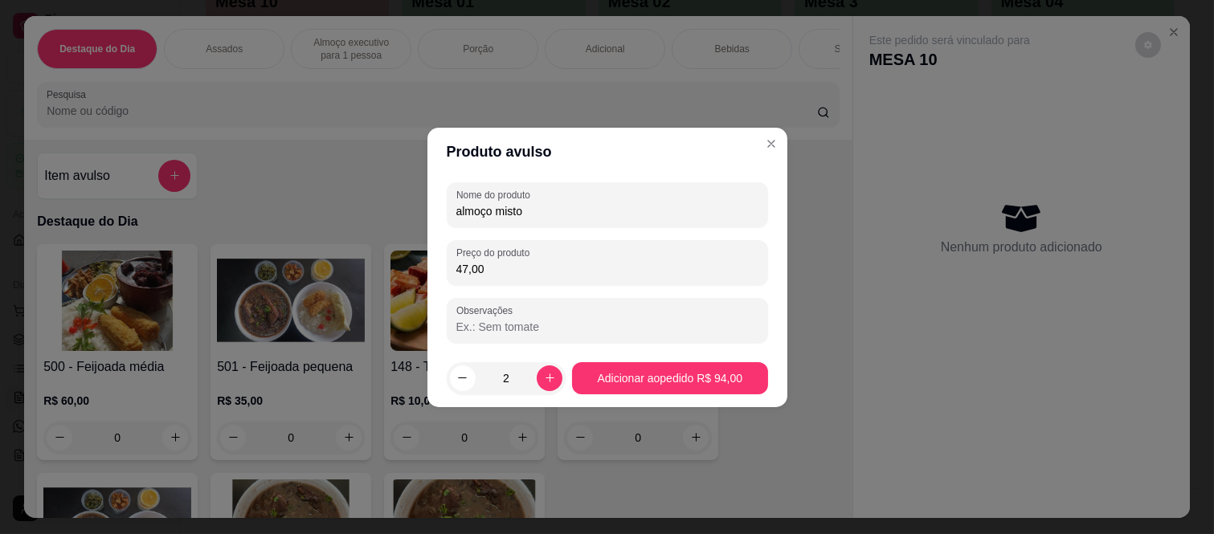
click at [654, 395] on footer "2 Adicionar ao pedido R$ 94,00" at bounding box center [608, 379] width 360 height 58
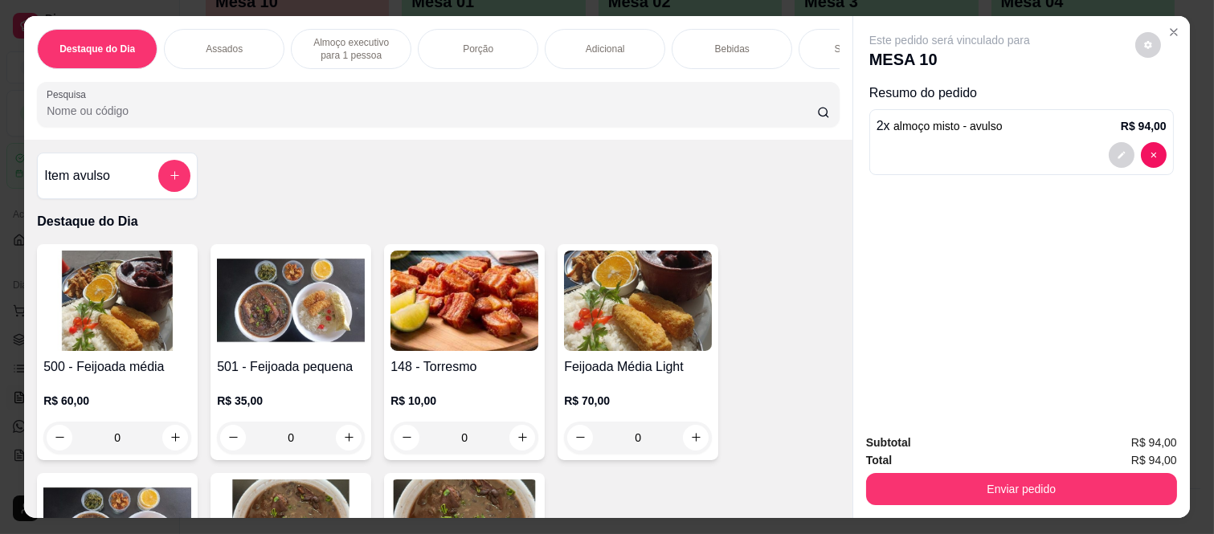
click at [149, 188] on div "Item avulso" at bounding box center [117, 176] width 146 height 32
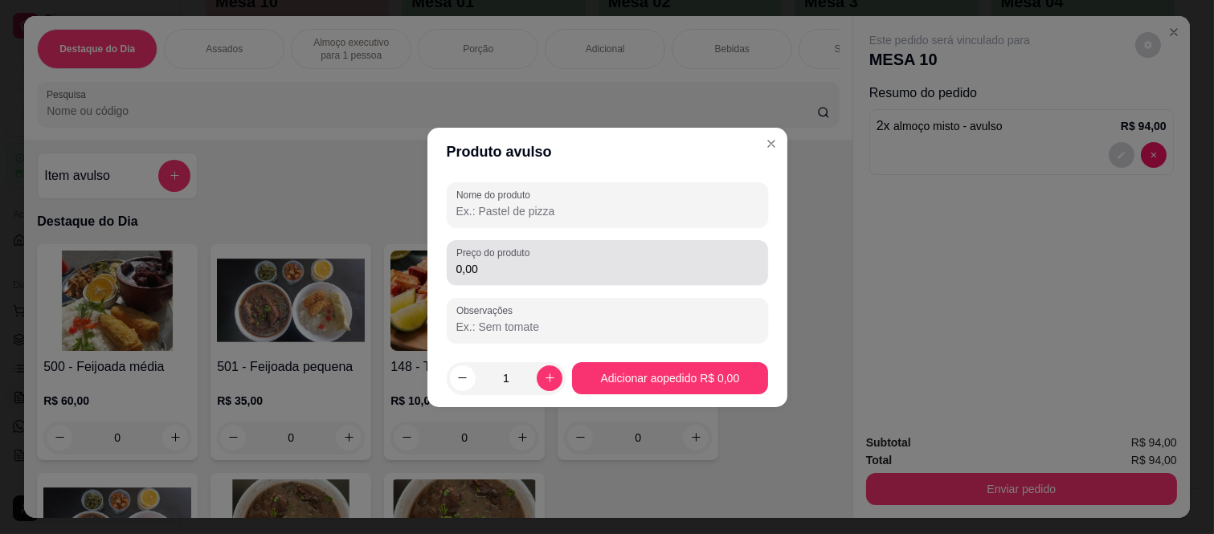
click at [522, 278] on div "0,00" at bounding box center [607, 263] width 302 height 32
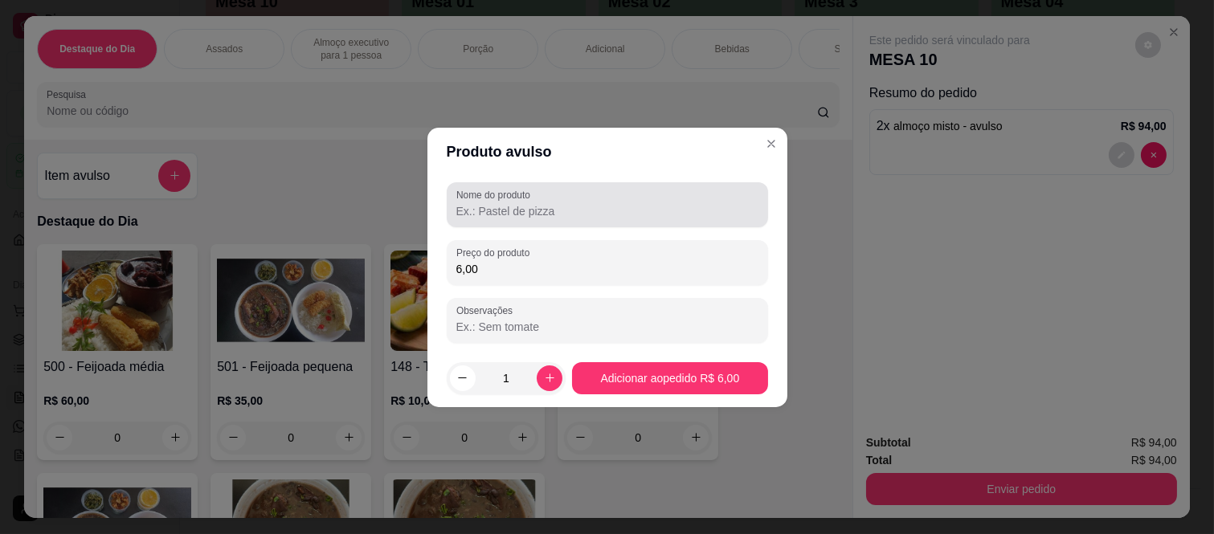
type input "6,00"
drag, startPoint x: 518, startPoint y: 198, endPoint x: 503, endPoint y: 211, distance: 20.5
click at [515, 199] on label "Nome do produto" at bounding box center [496, 195] width 80 height 14
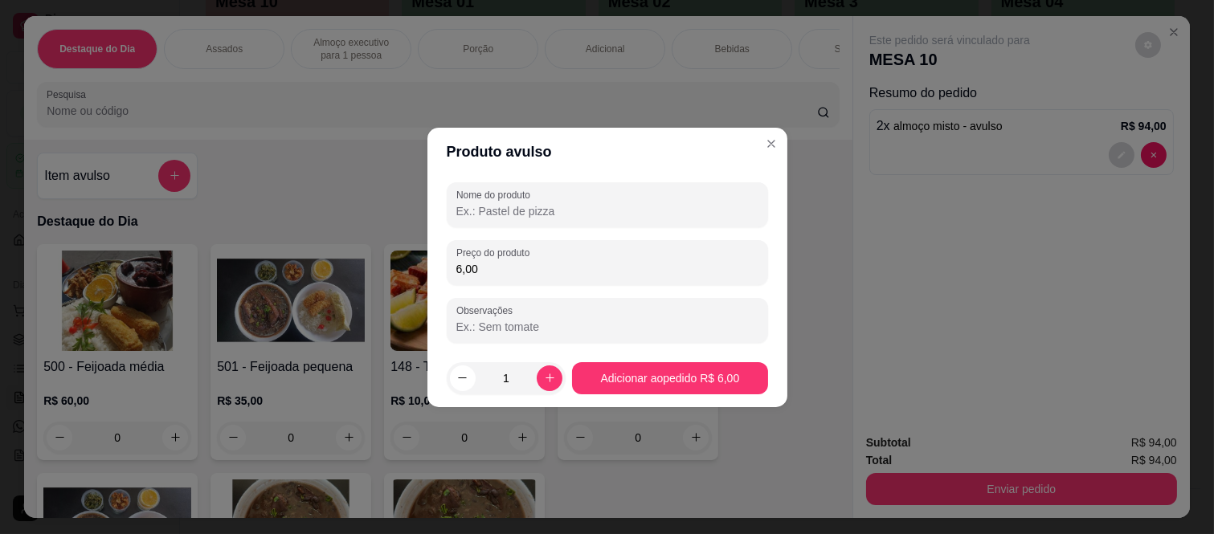
click at [503, 211] on input "Nome do produto" at bounding box center [607, 211] width 302 height 16
type input "coxa sobrecoxa"
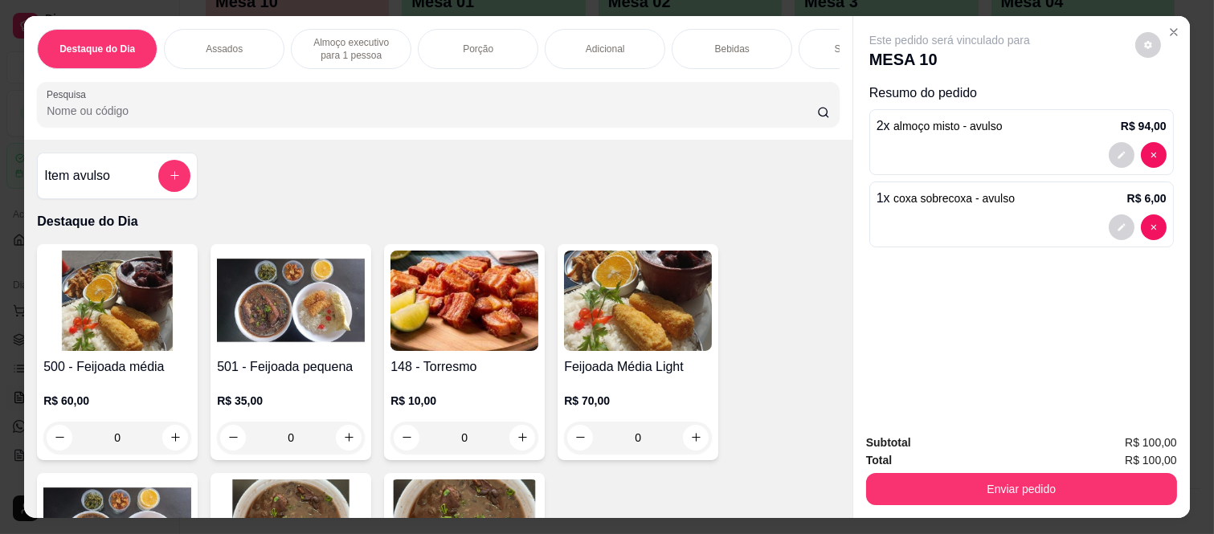
click at [735, 46] on p "Bebidas" at bounding box center [732, 49] width 35 height 13
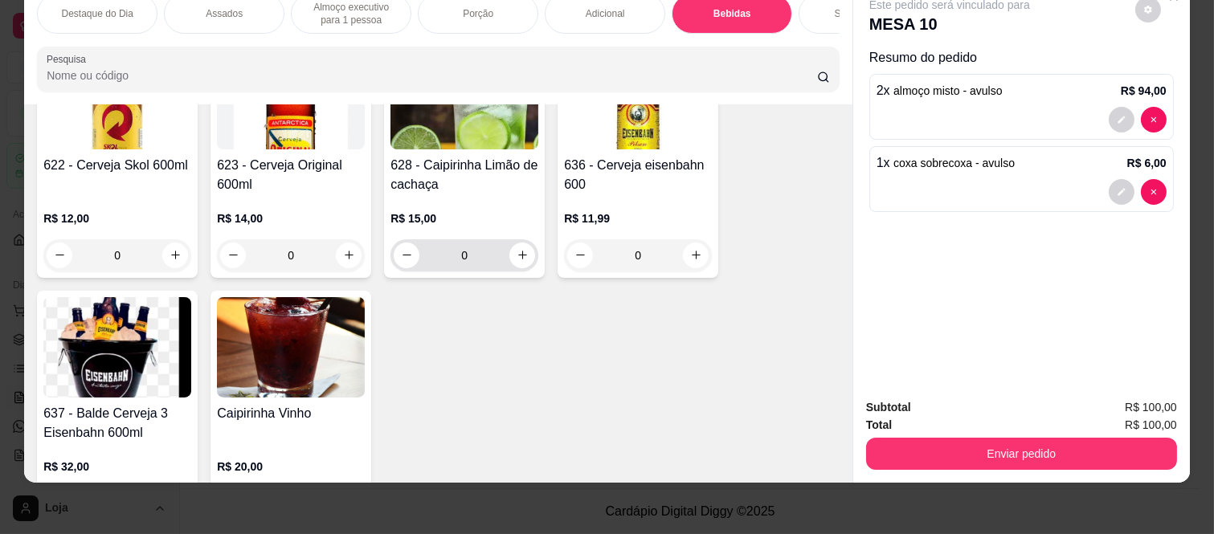
scroll to position [4462, 0]
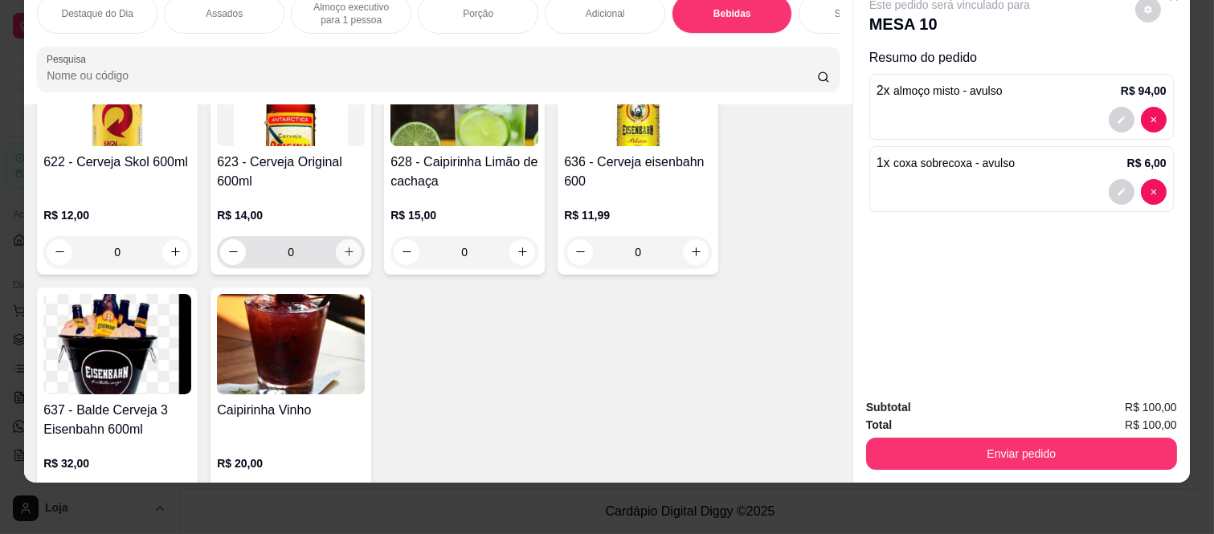
click at [346, 249] on icon "increase-product-quantity" at bounding box center [349, 252] width 12 height 12
type input "1"
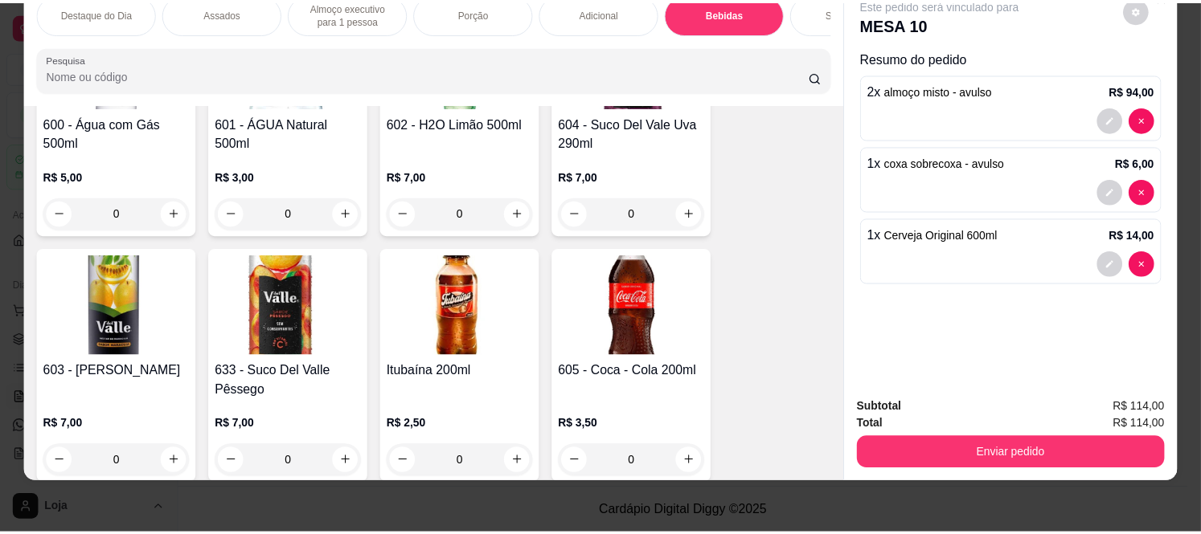
scroll to position [3211, 0]
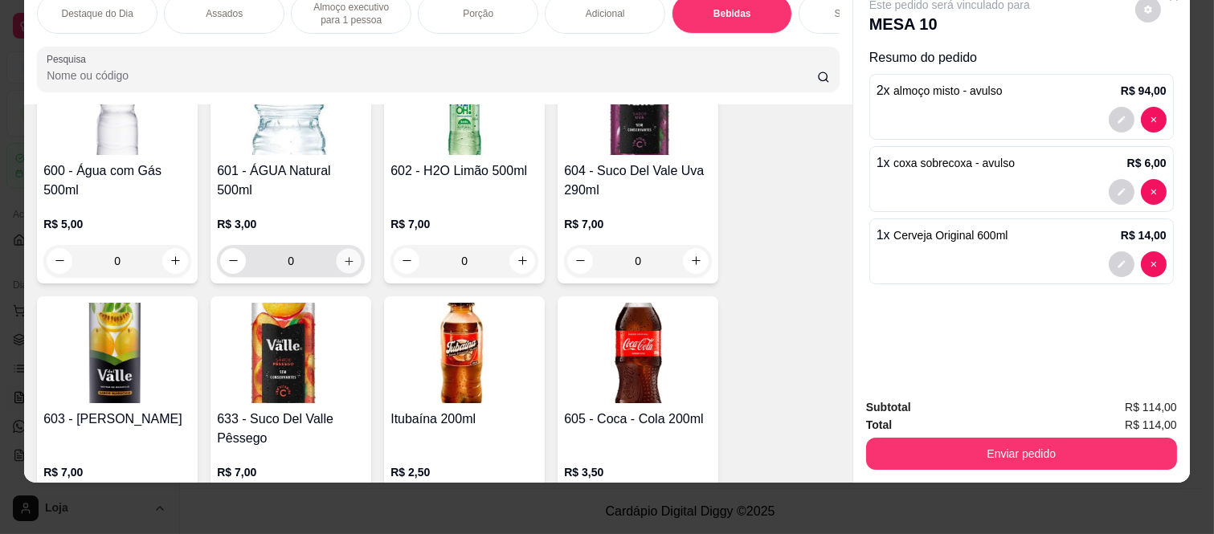
click at [337, 262] on button "increase-product-quantity" at bounding box center [349, 260] width 25 height 25
type input "1"
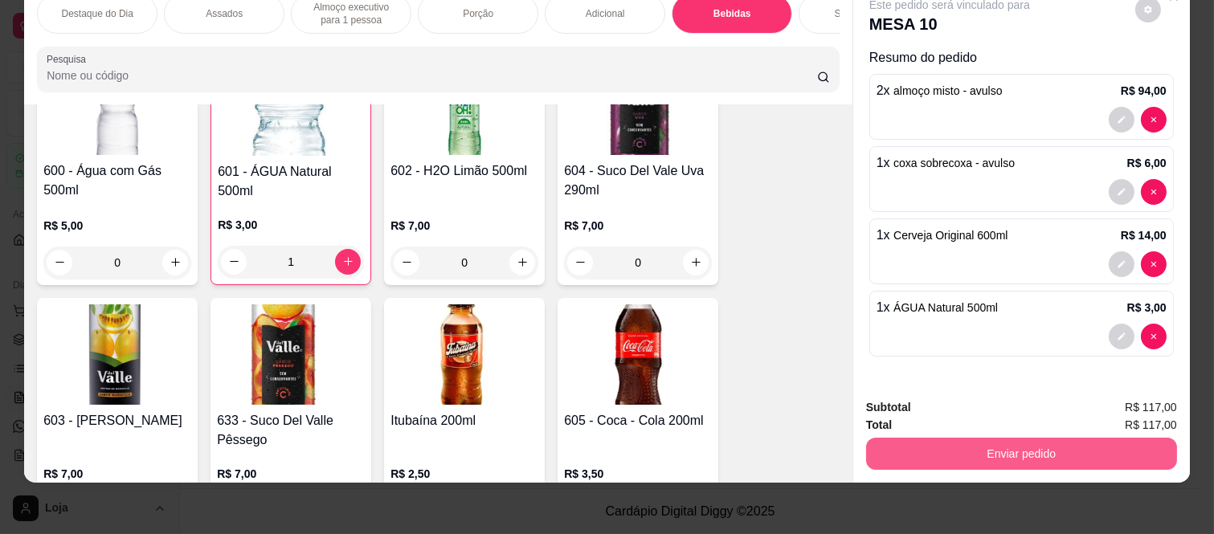
click at [905, 438] on button "Enviar pedido" at bounding box center [1021, 454] width 311 height 32
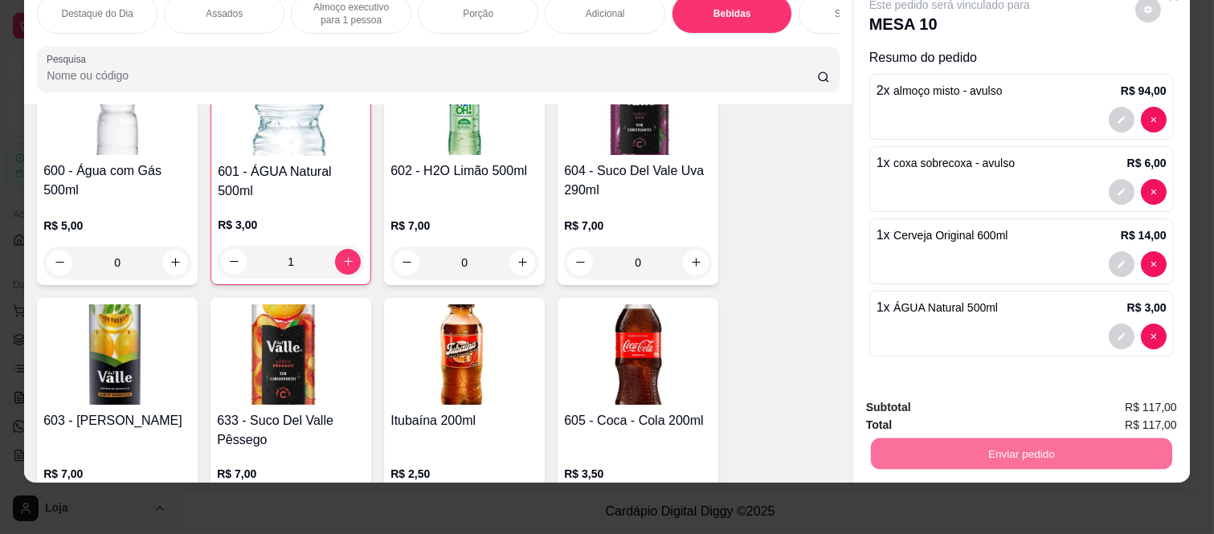
click at [905, 399] on button "Não registrar e enviar pedido" at bounding box center [967, 402] width 167 height 31
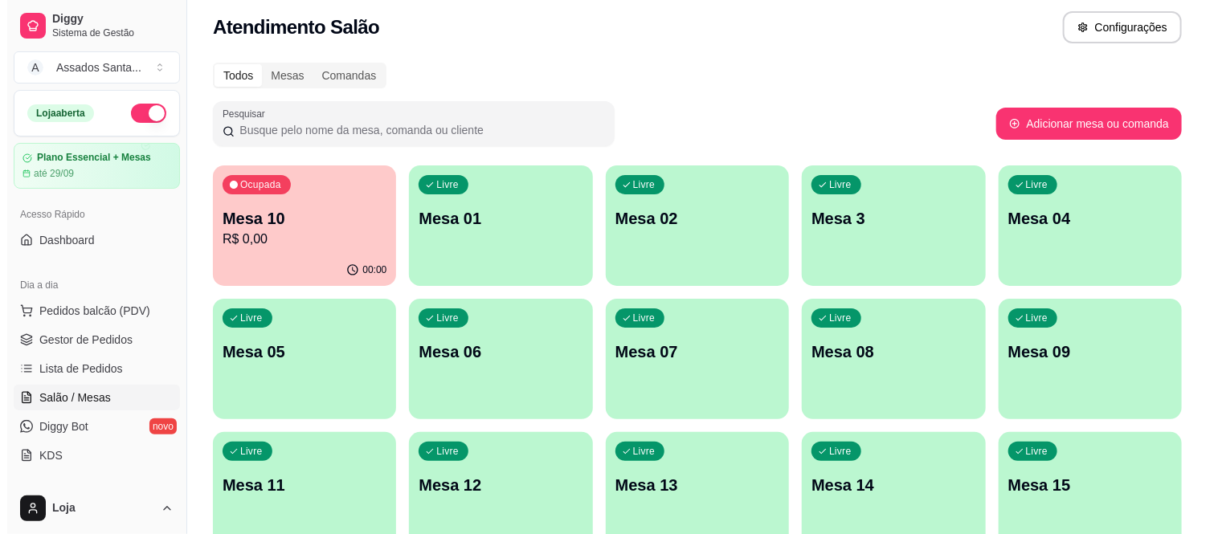
scroll to position [0, 0]
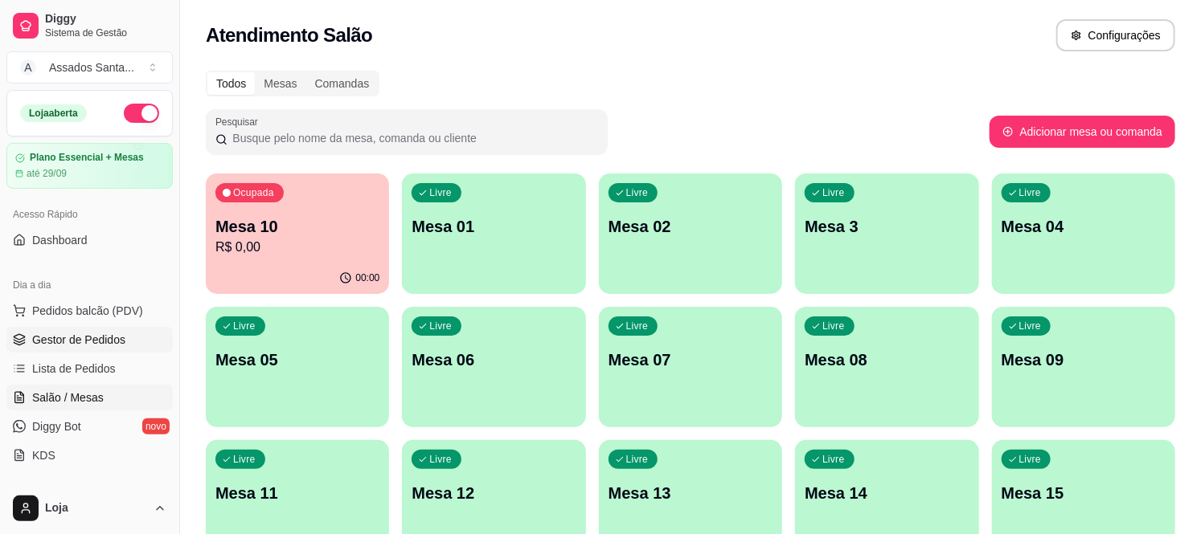
click at [76, 333] on span "Gestor de Pedidos" at bounding box center [78, 340] width 93 height 16
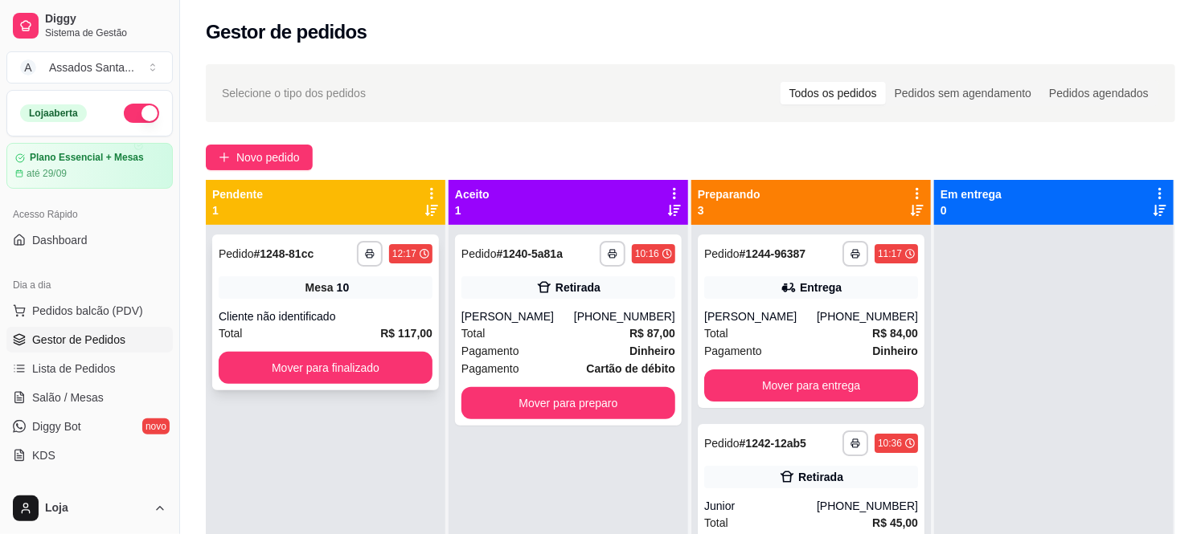
click at [354, 324] on div "Cliente não identificado" at bounding box center [326, 317] width 214 height 16
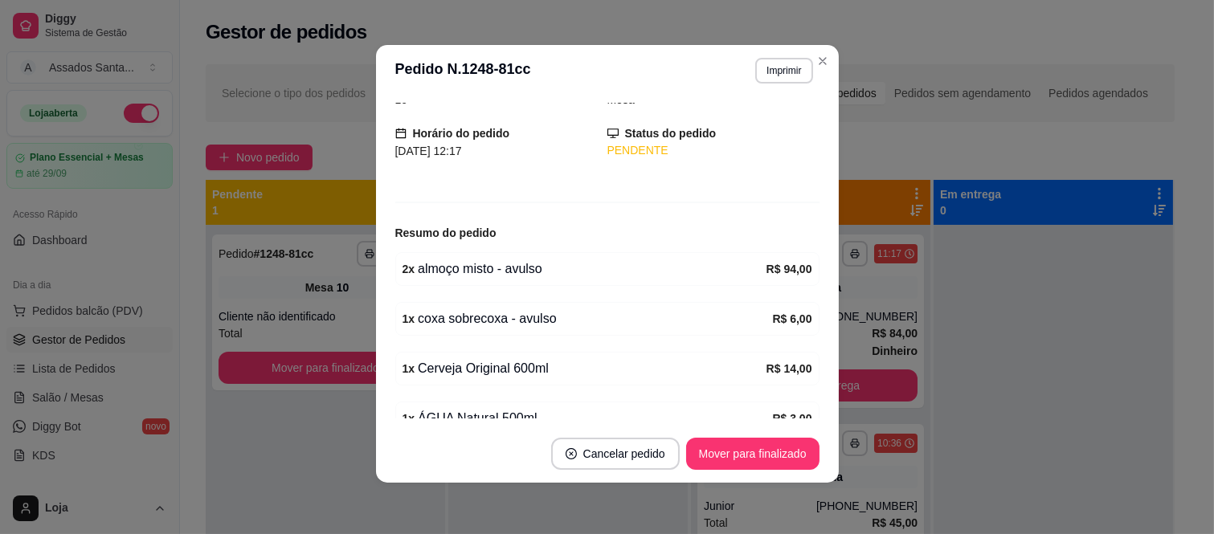
scroll to position [164, 0]
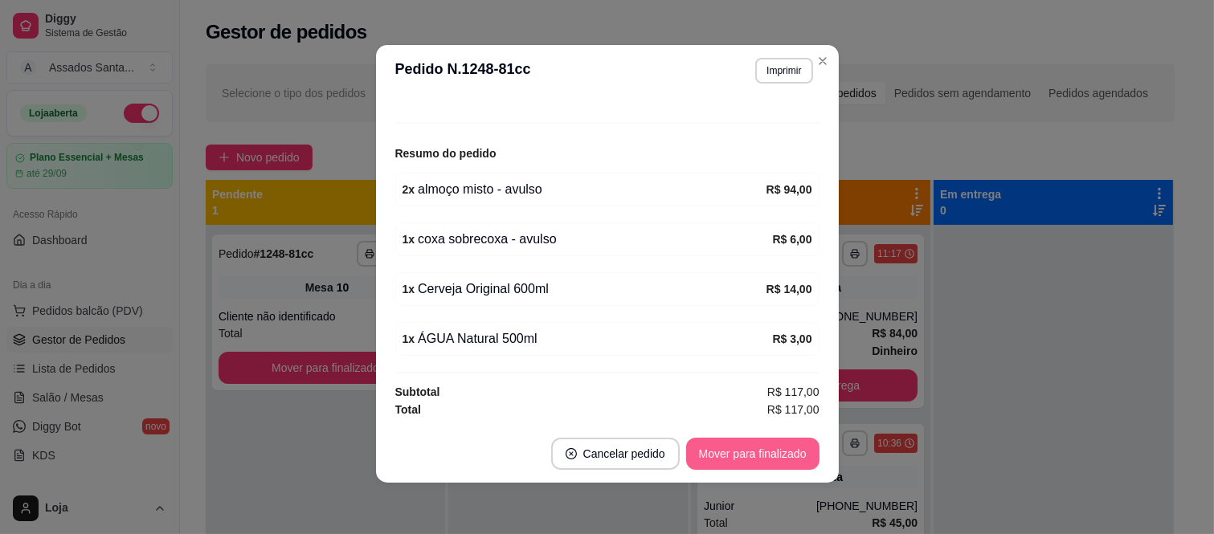
click at [698, 452] on button "Mover para finalizado" at bounding box center [752, 454] width 133 height 32
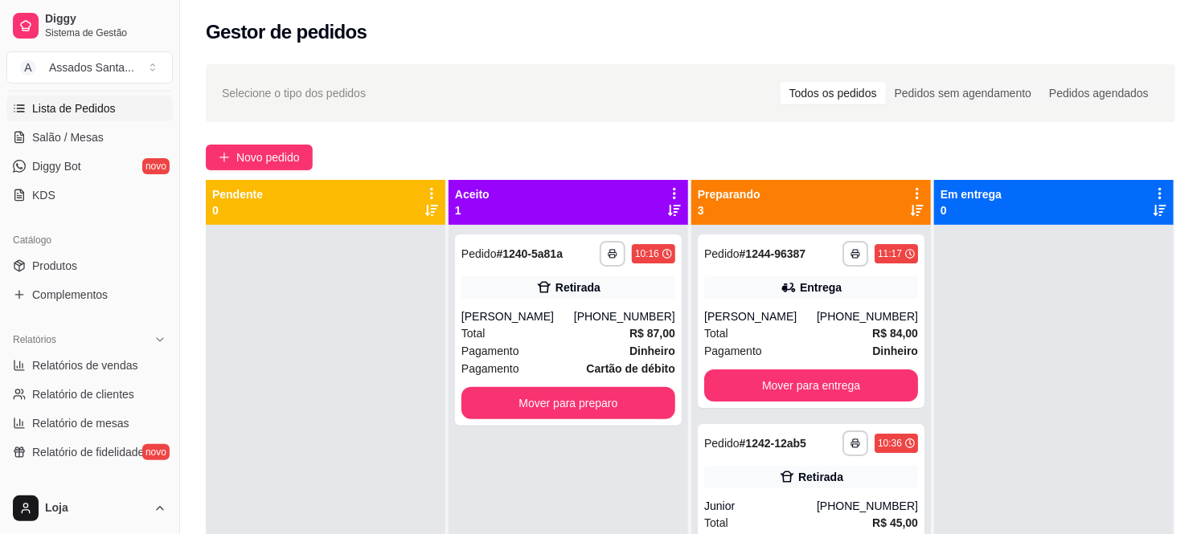
scroll to position [268, 0]
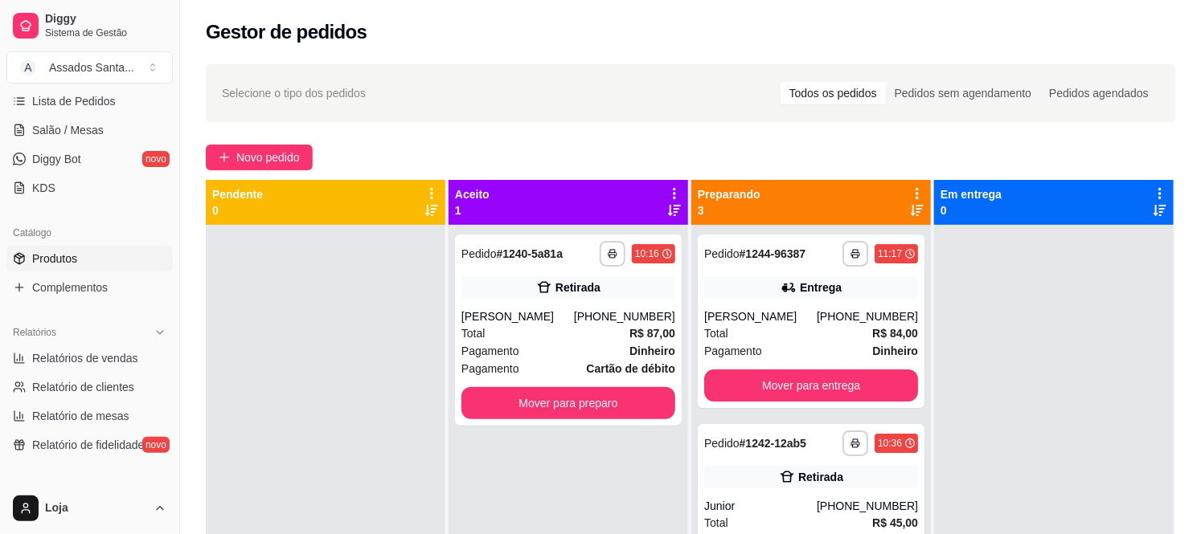
click at [76, 258] on span "Produtos" at bounding box center [54, 259] width 45 height 16
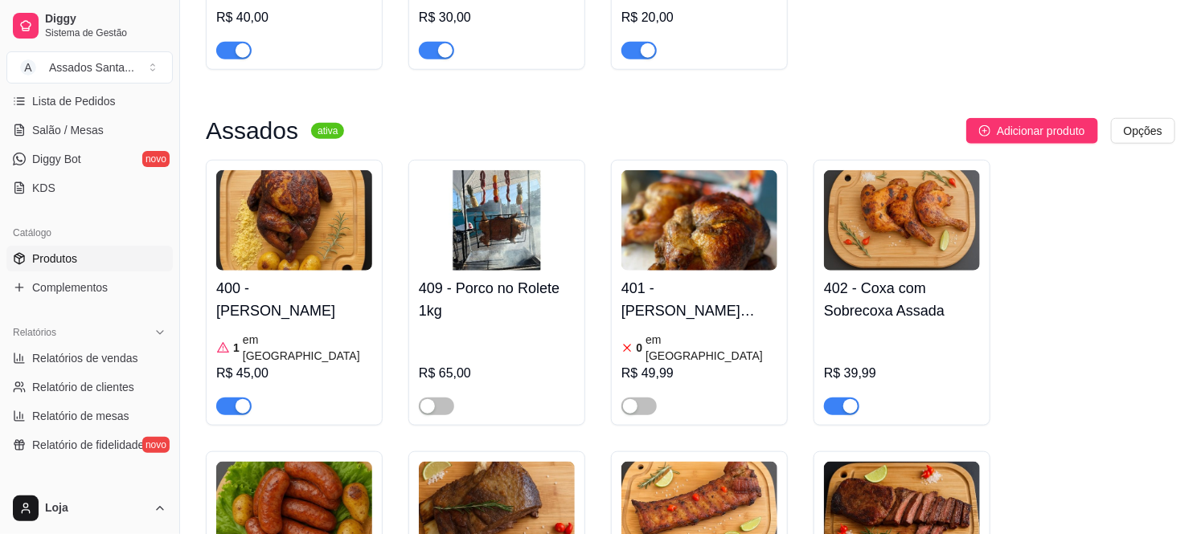
scroll to position [624, 0]
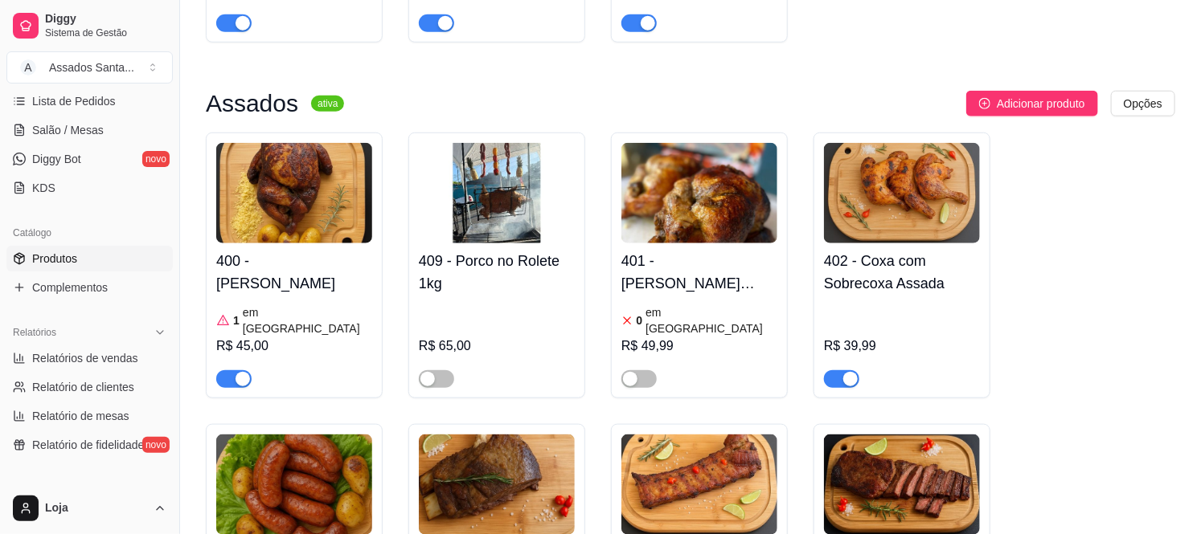
click at [247, 372] on div "button" at bounding box center [242, 379] width 14 height 14
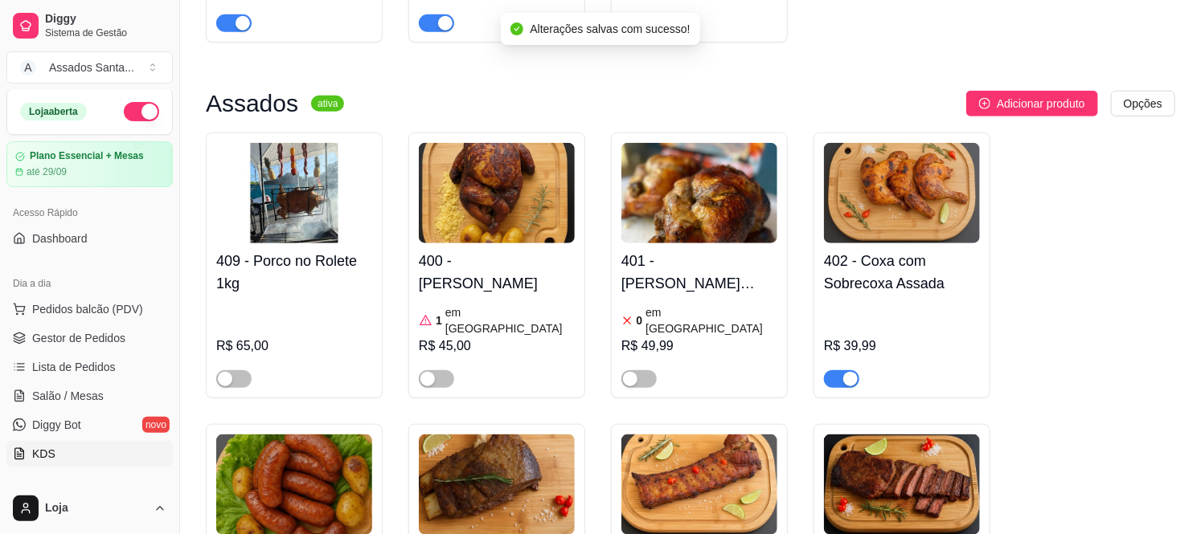
scroll to position [0, 0]
click at [70, 363] on span "Lista de Pedidos" at bounding box center [74, 369] width 84 height 16
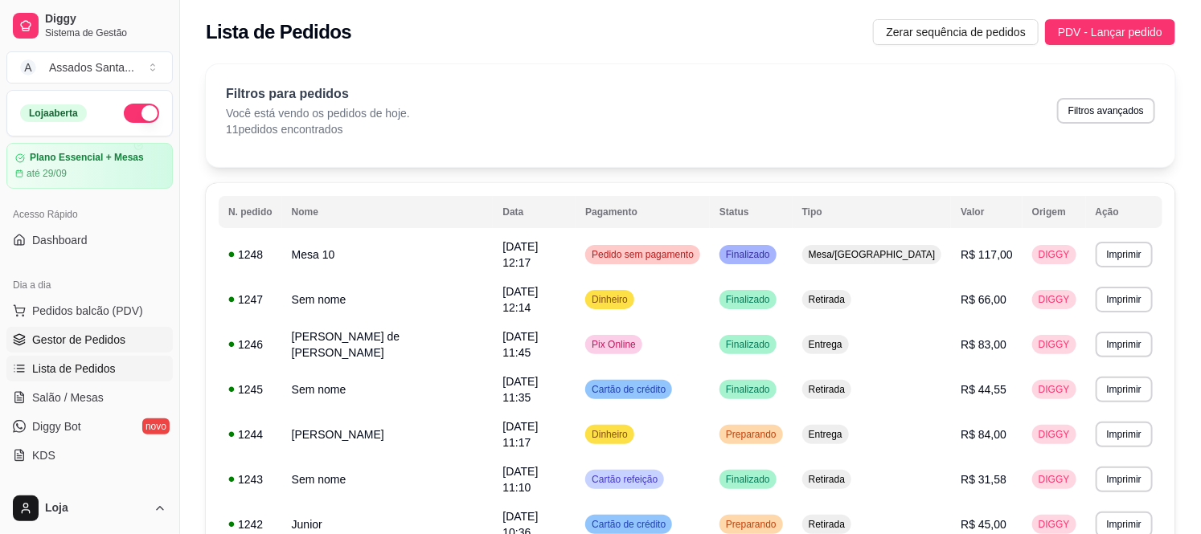
click at [70, 344] on span "Gestor de Pedidos" at bounding box center [78, 340] width 93 height 16
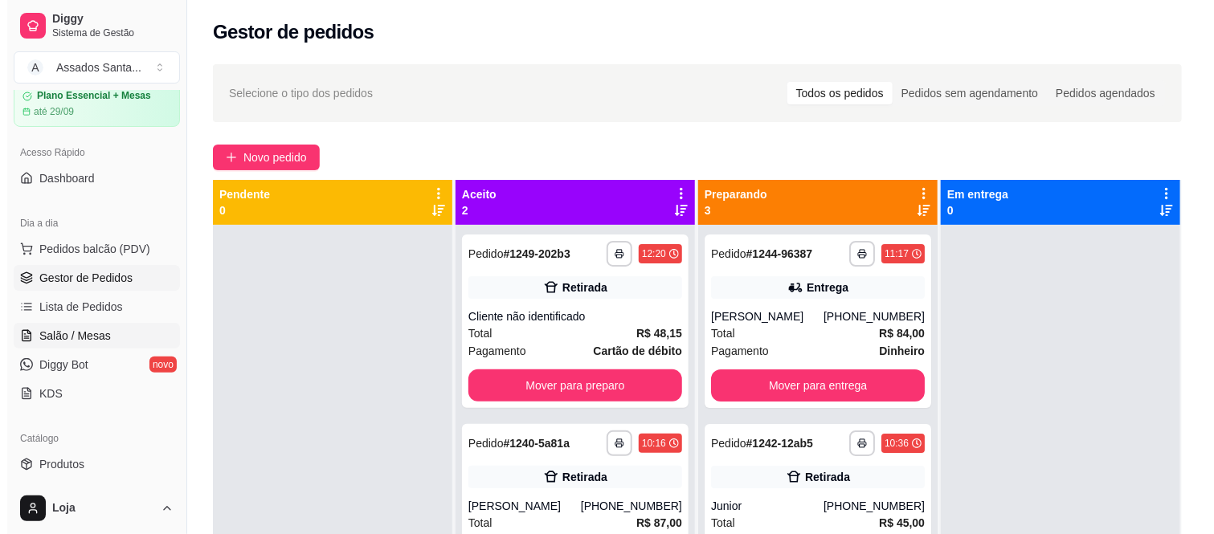
scroll to position [89, 0]
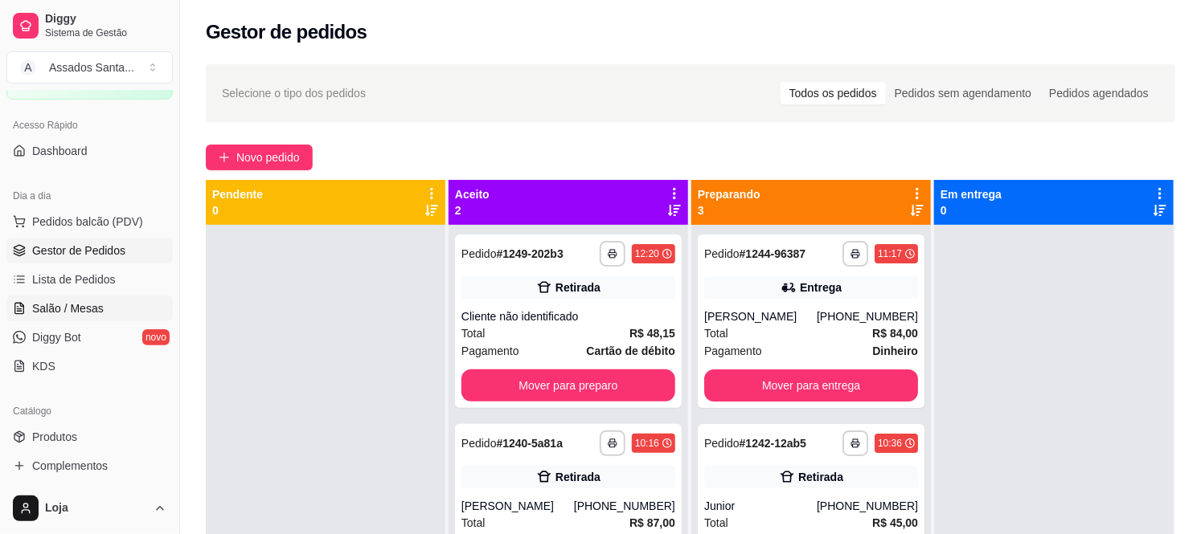
click at [75, 302] on span "Salão / Mesas" at bounding box center [68, 309] width 72 height 16
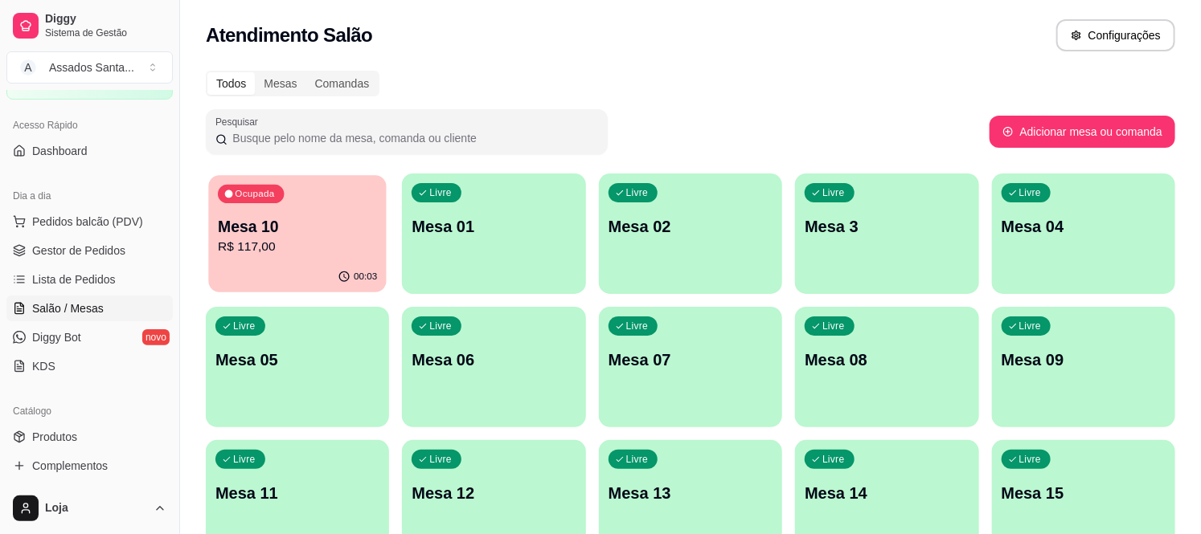
click at [225, 239] on p "R$ 117,00" at bounding box center [297, 247] width 159 height 18
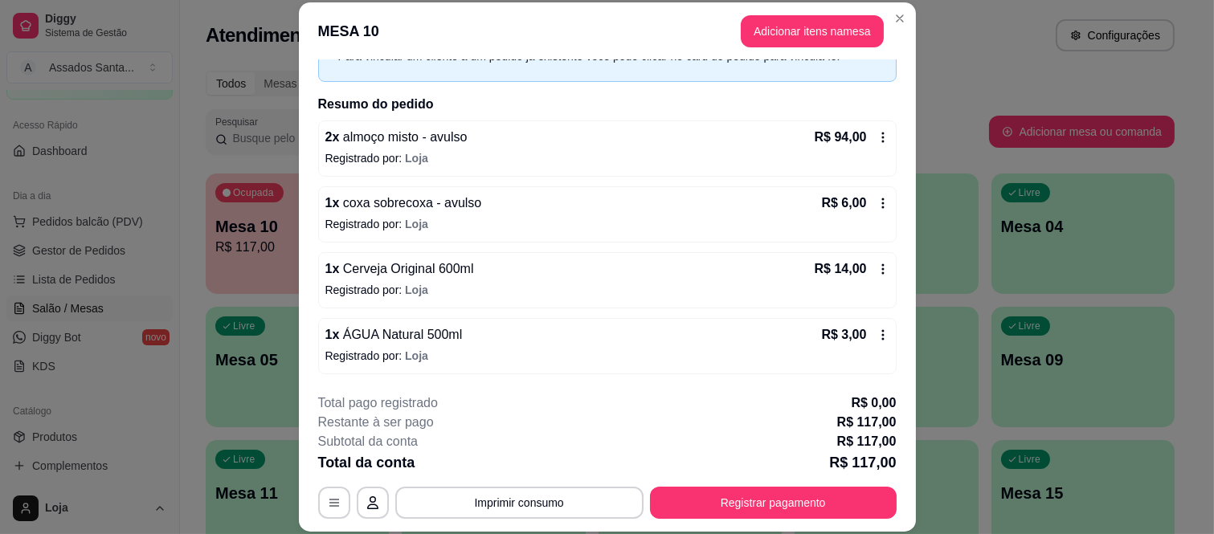
scroll to position [49, 0]
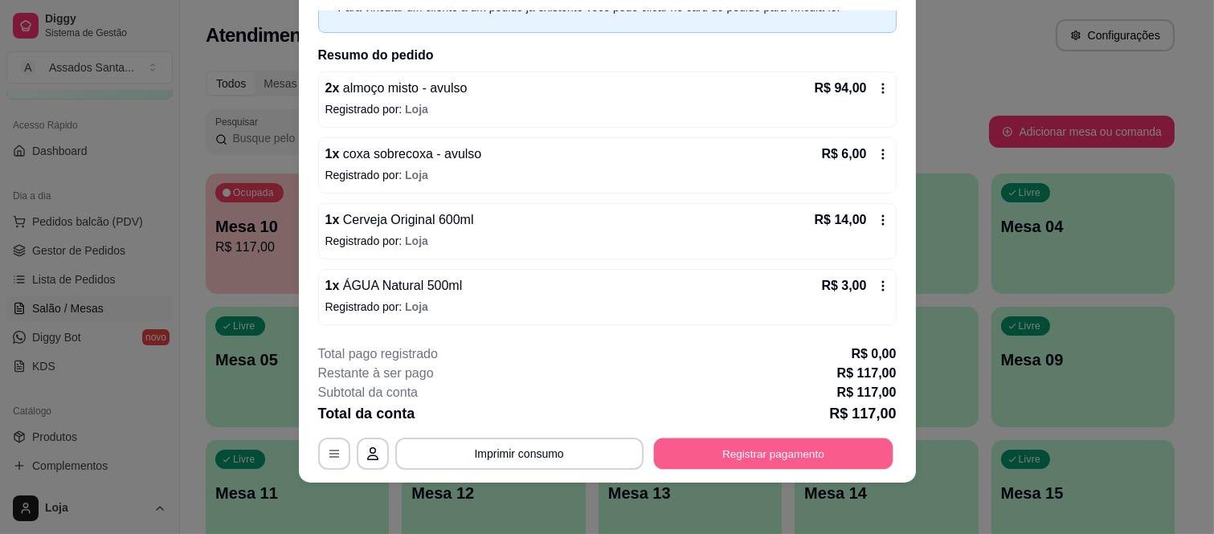
click at [708, 454] on button "Registrar pagamento" at bounding box center [772, 453] width 239 height 31
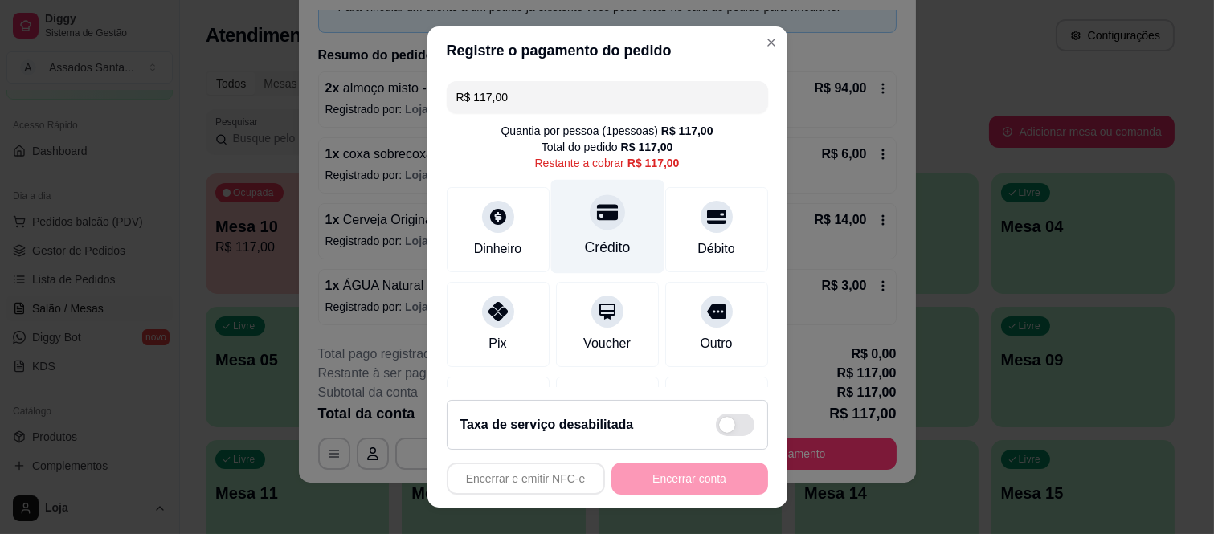
click at [591, 235] on div "Crédito" at bounding box center [606, 227] width 113 height 94
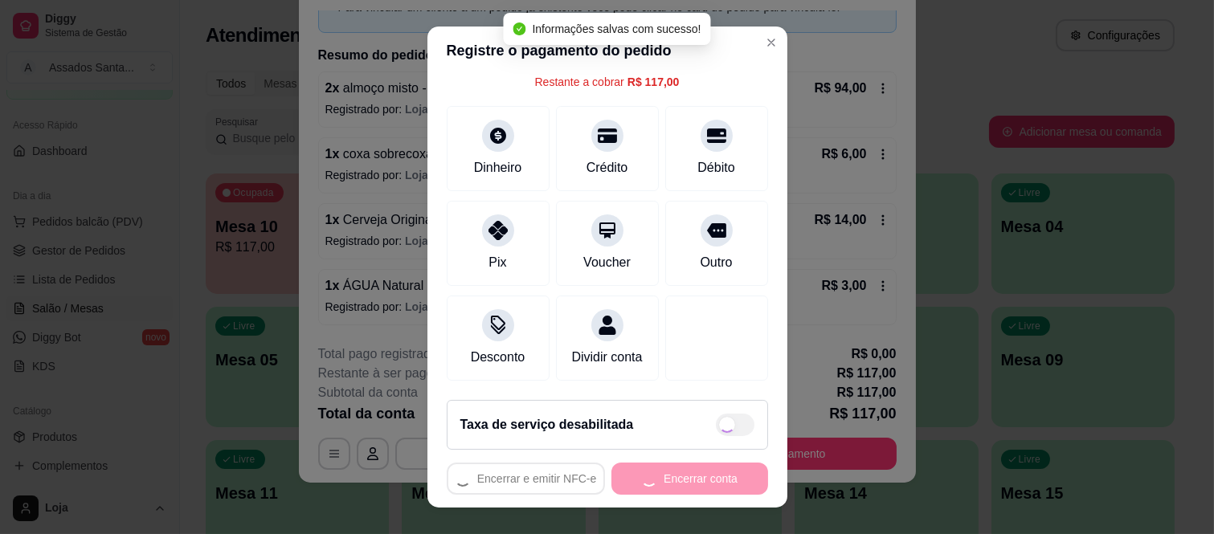
type input "R$ 0,00"
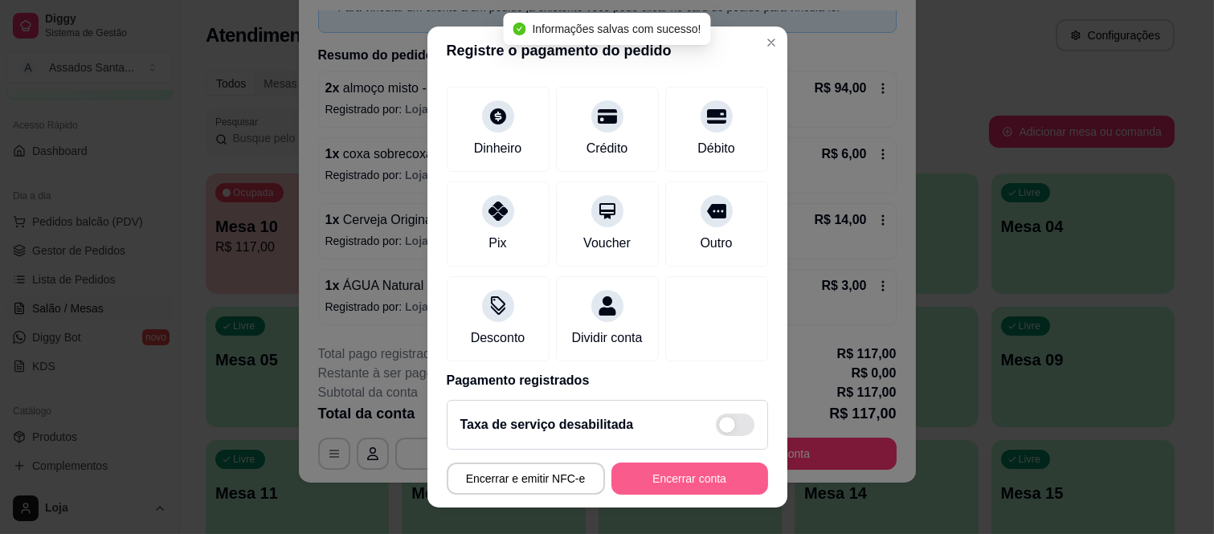
click at [664, 481] on button "Encerrar conta" at bounding box center [690, 479] width 157 height 32
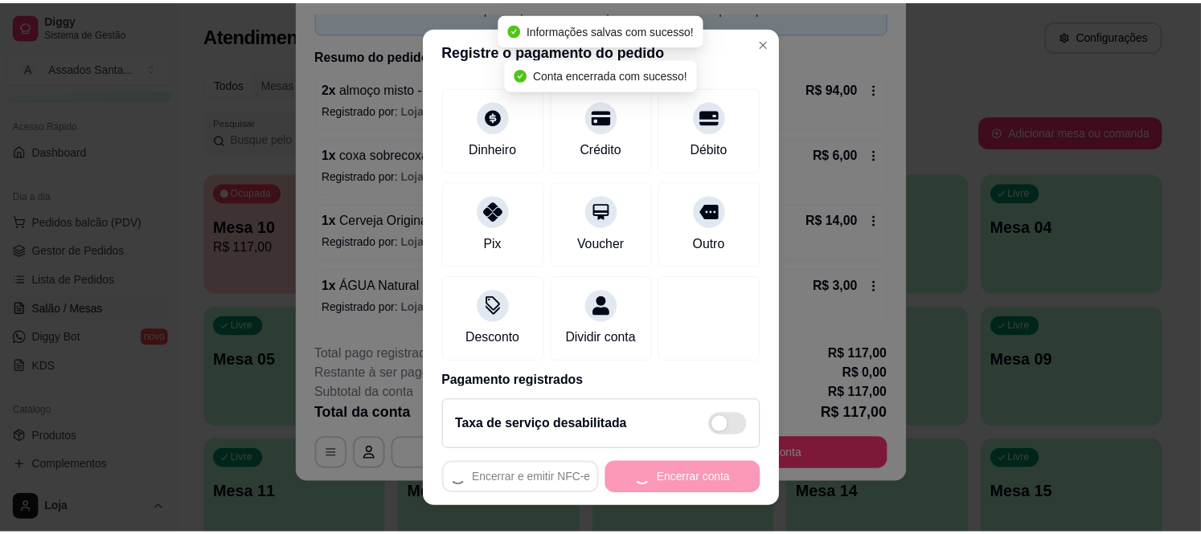
scroll to position [0, 0]
